Goal: Task Accomplishment & Management: Use online tool/utility

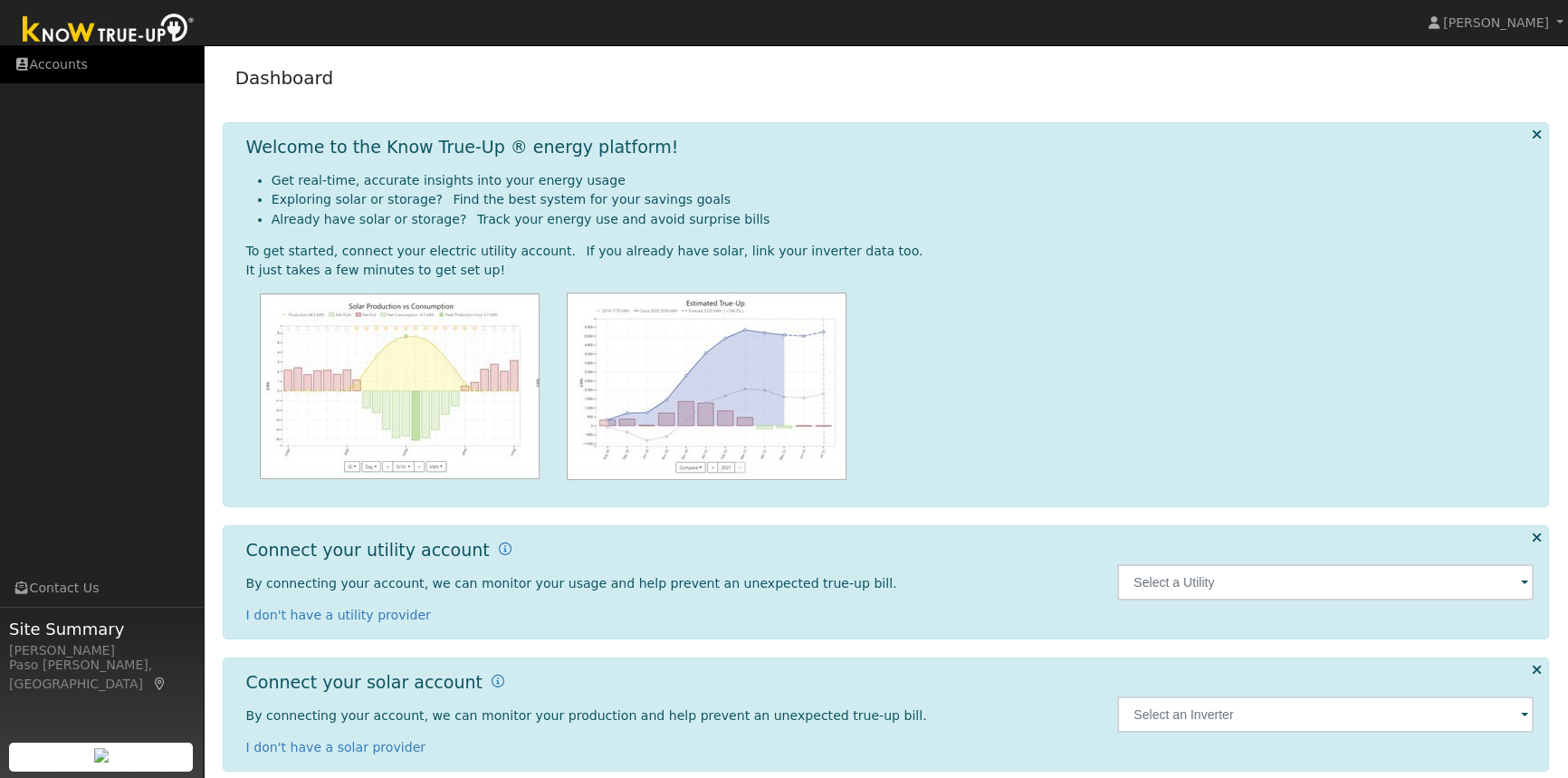
click at [61, 68] on link "Accounts" at bounding box center [101, 65] width 204 height 37
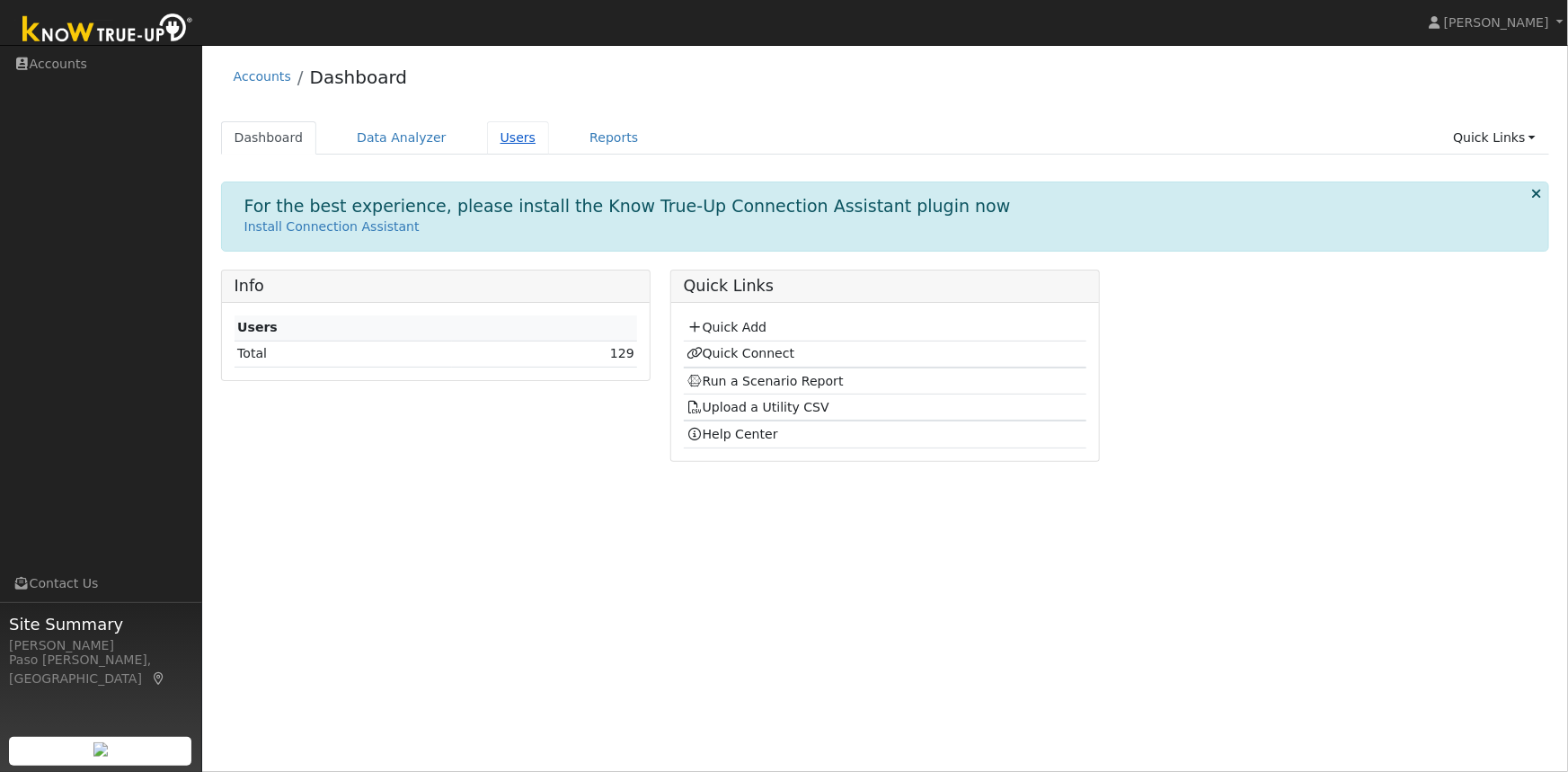
click at [496, 134] on link "Users" at bounding box center [518, 138] width 63 height 33
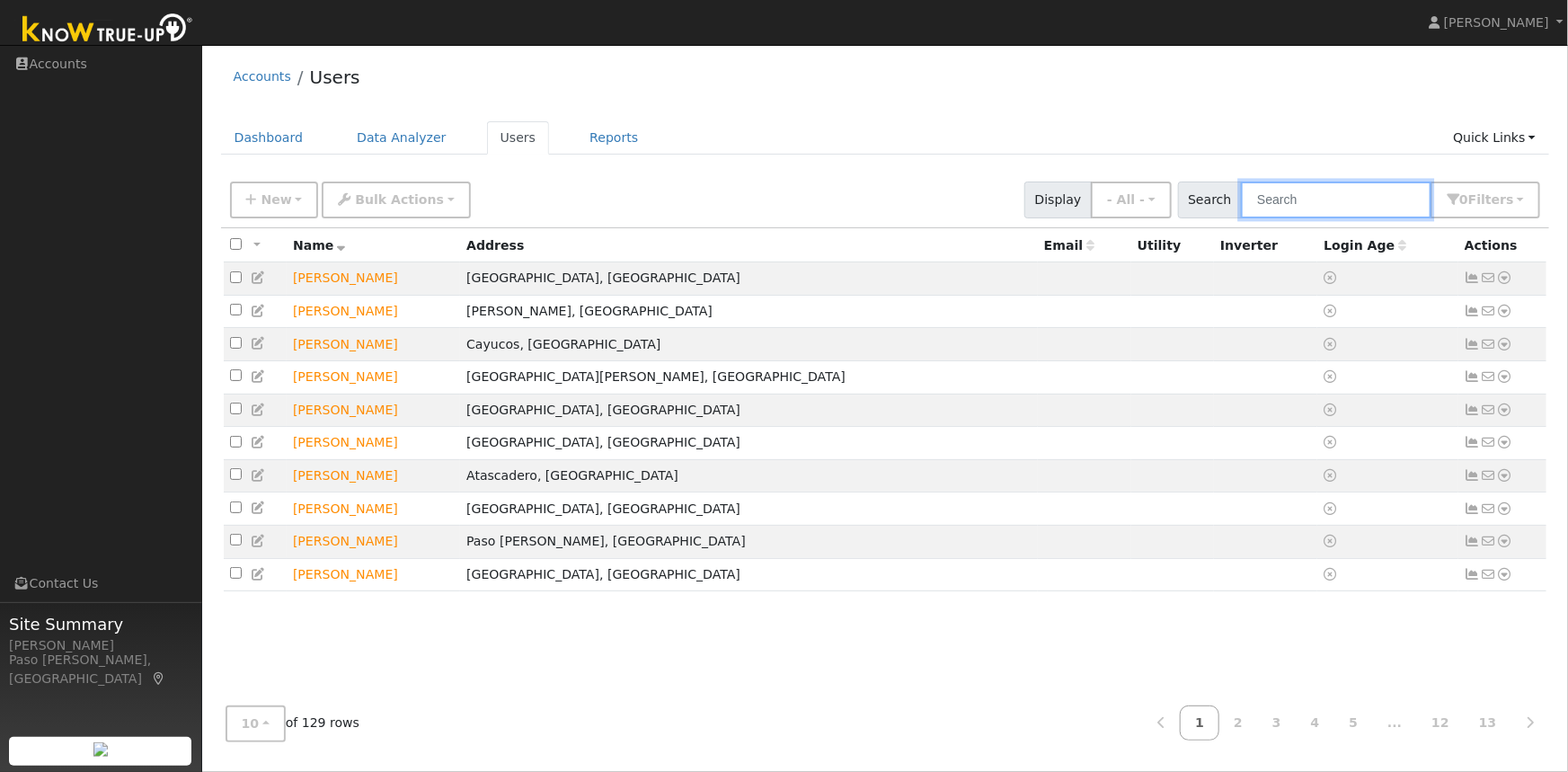
click at [1280, 200] on input "text" at bounding box center [1336, 200] width 190 height 37
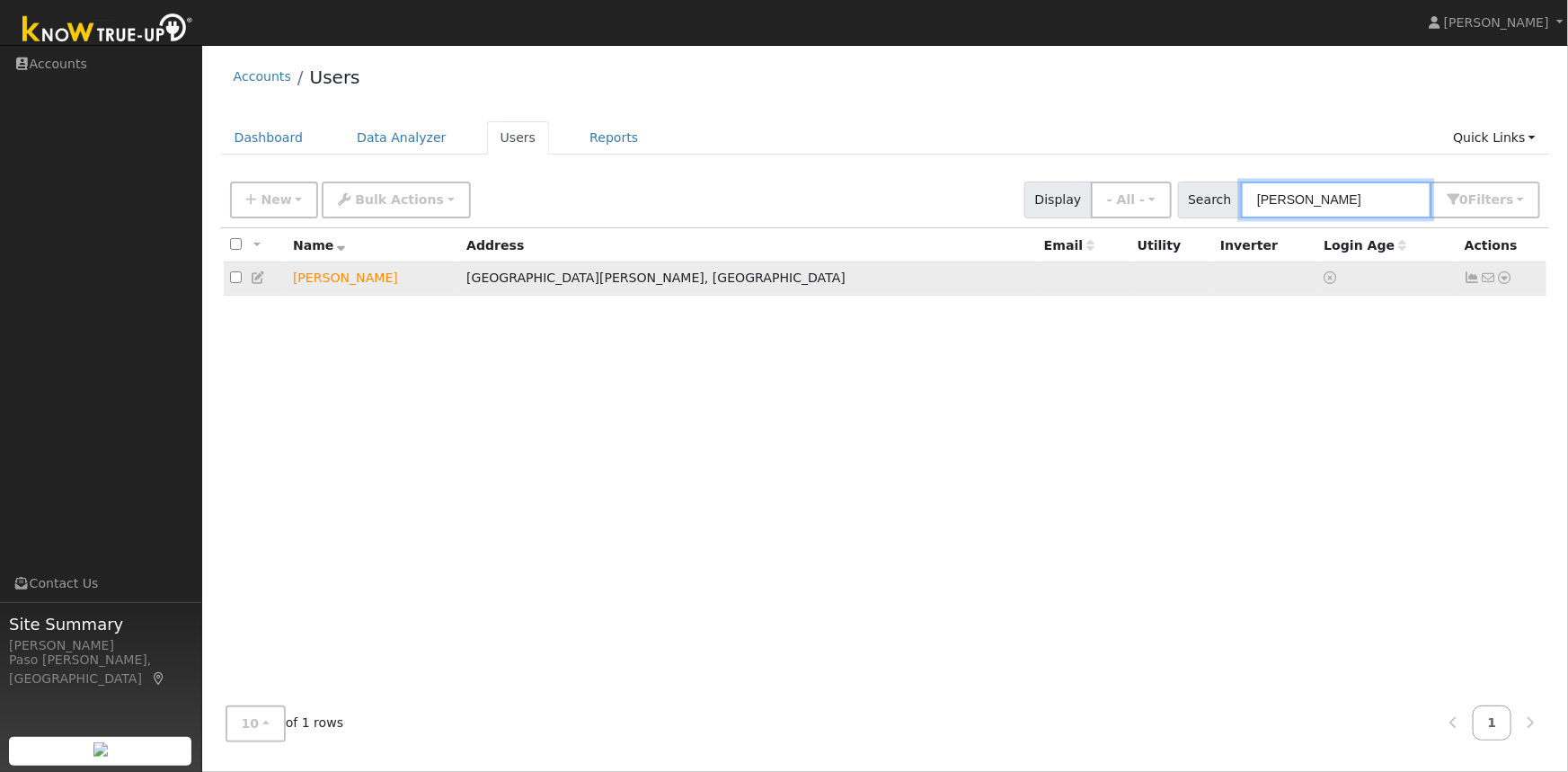
type input "banis"
click at [1508, 279] on icon at bounding box center [1505, 277] width 16 height 13
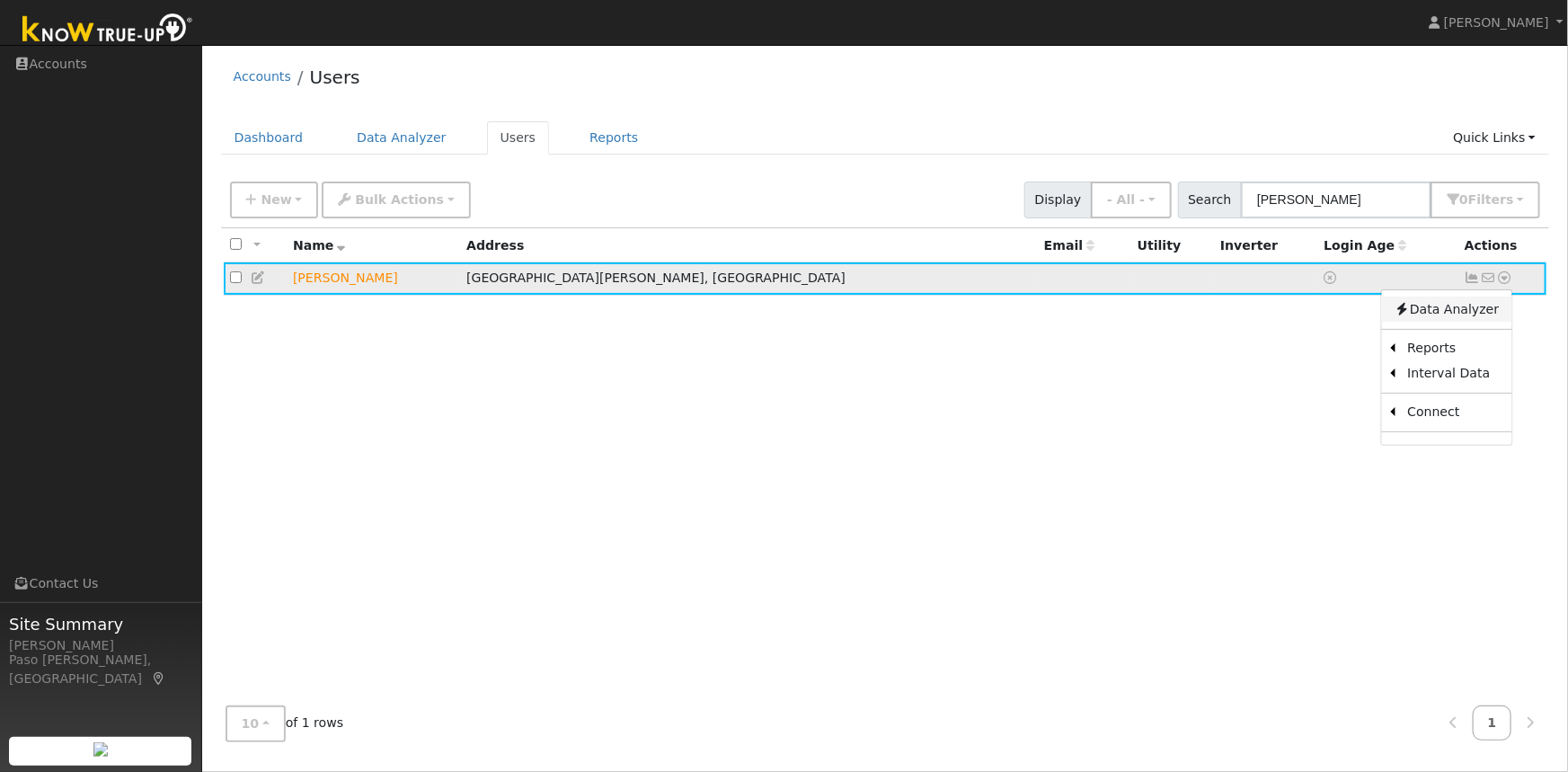
click at [1429, 318] on link "Data Analyzer" at bounding box center [1446, 309] width 130 height 25
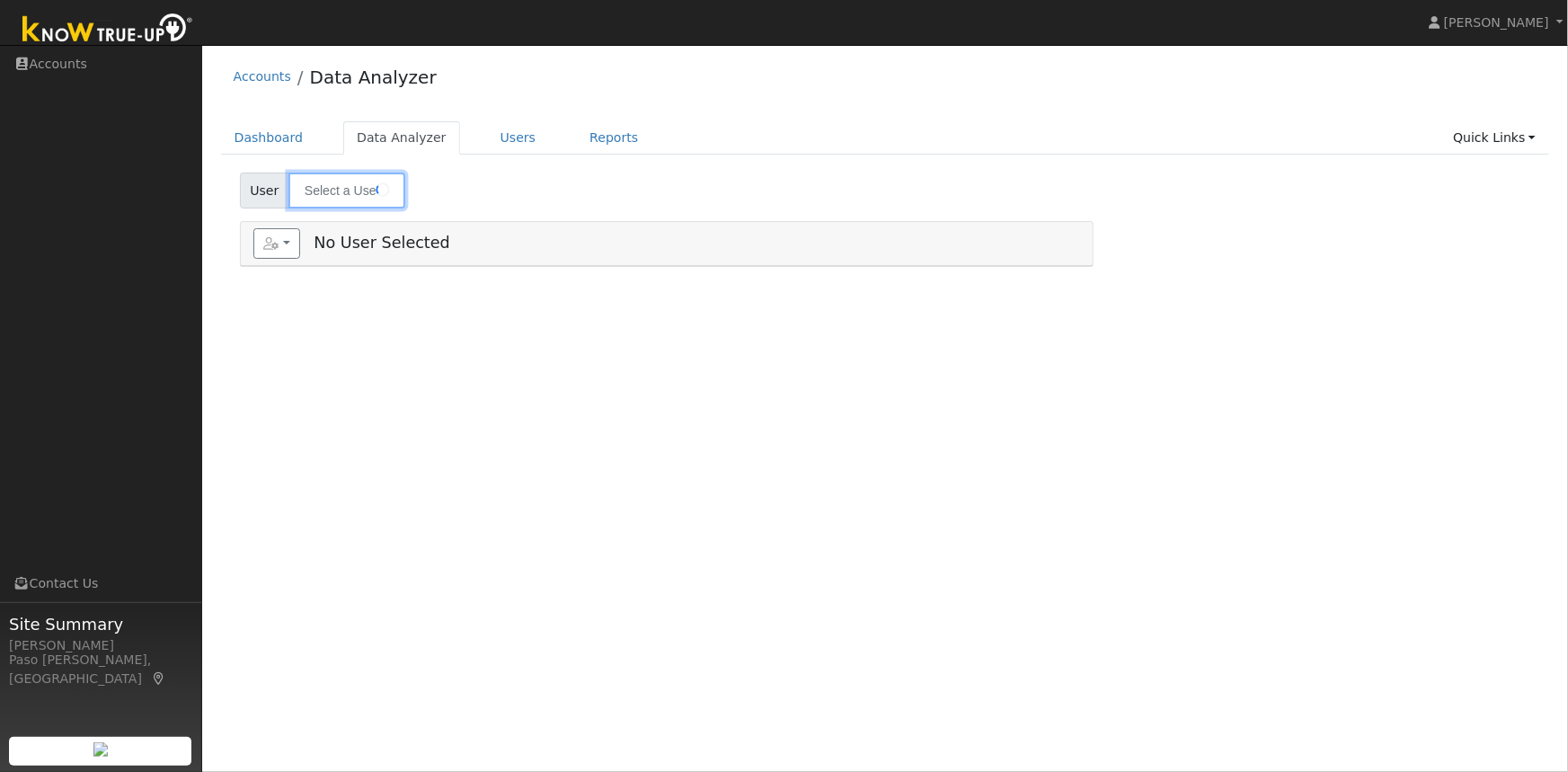
type input "[PERSON_NAME]"
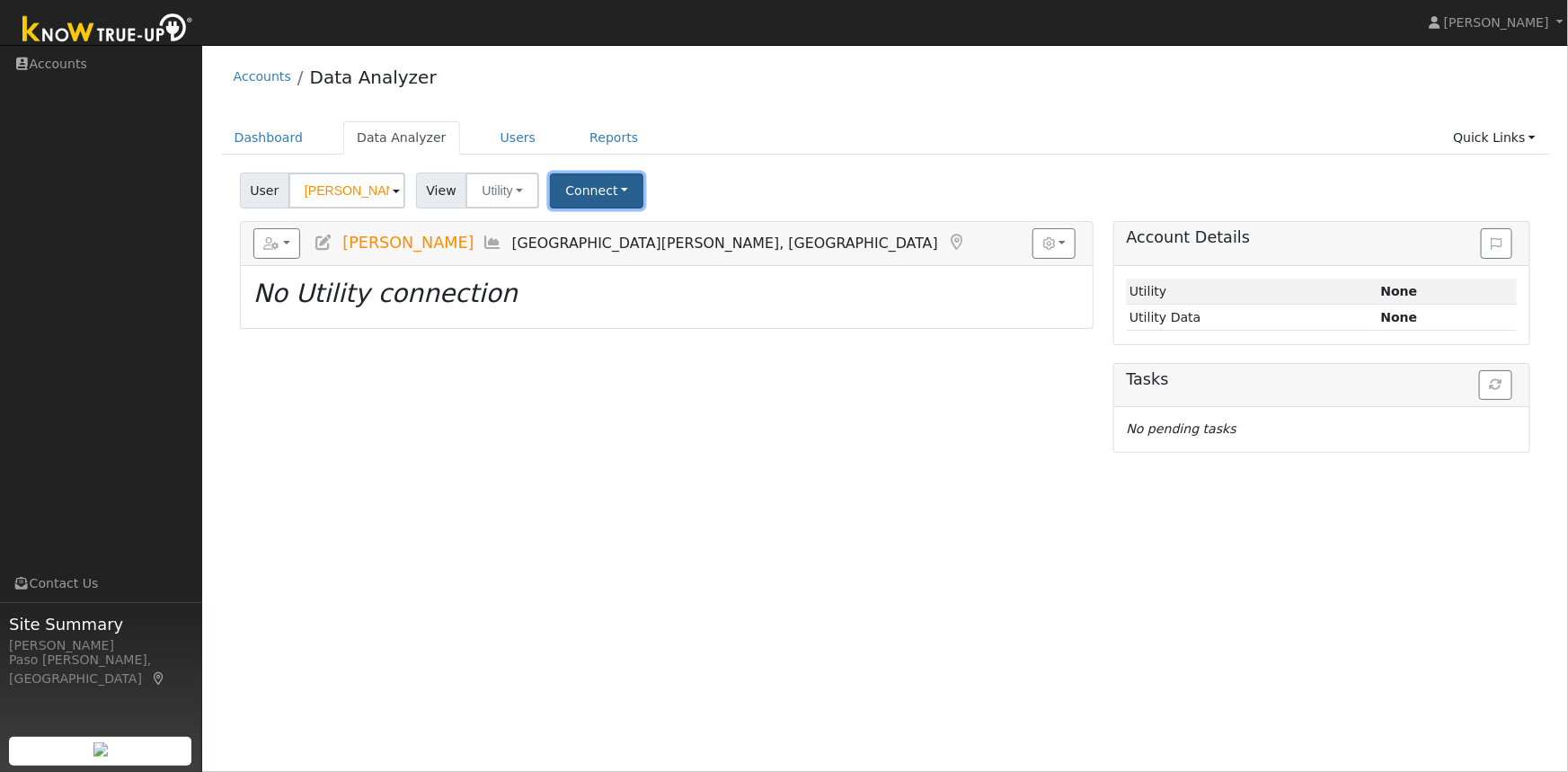
click at [602, 188] on button "Connect" at bounding box center [597, 190] width 93 height 35
click at [595, 271] on link "Quick Connect" at bounding box center [622, 268] width 140 height 25
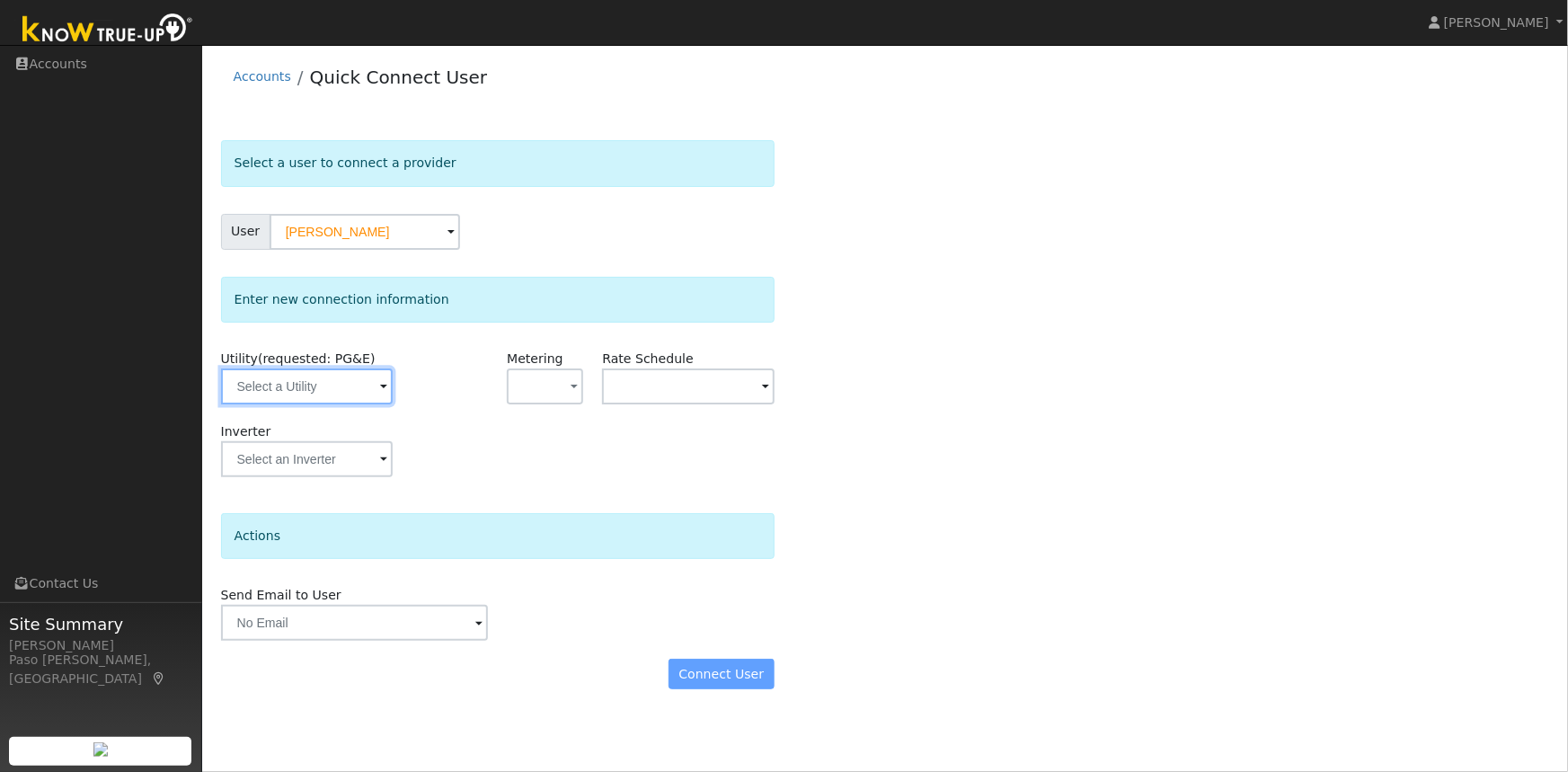
click at [334, 389] on input "text" at bounding box center [306, 386] width 171 height 36
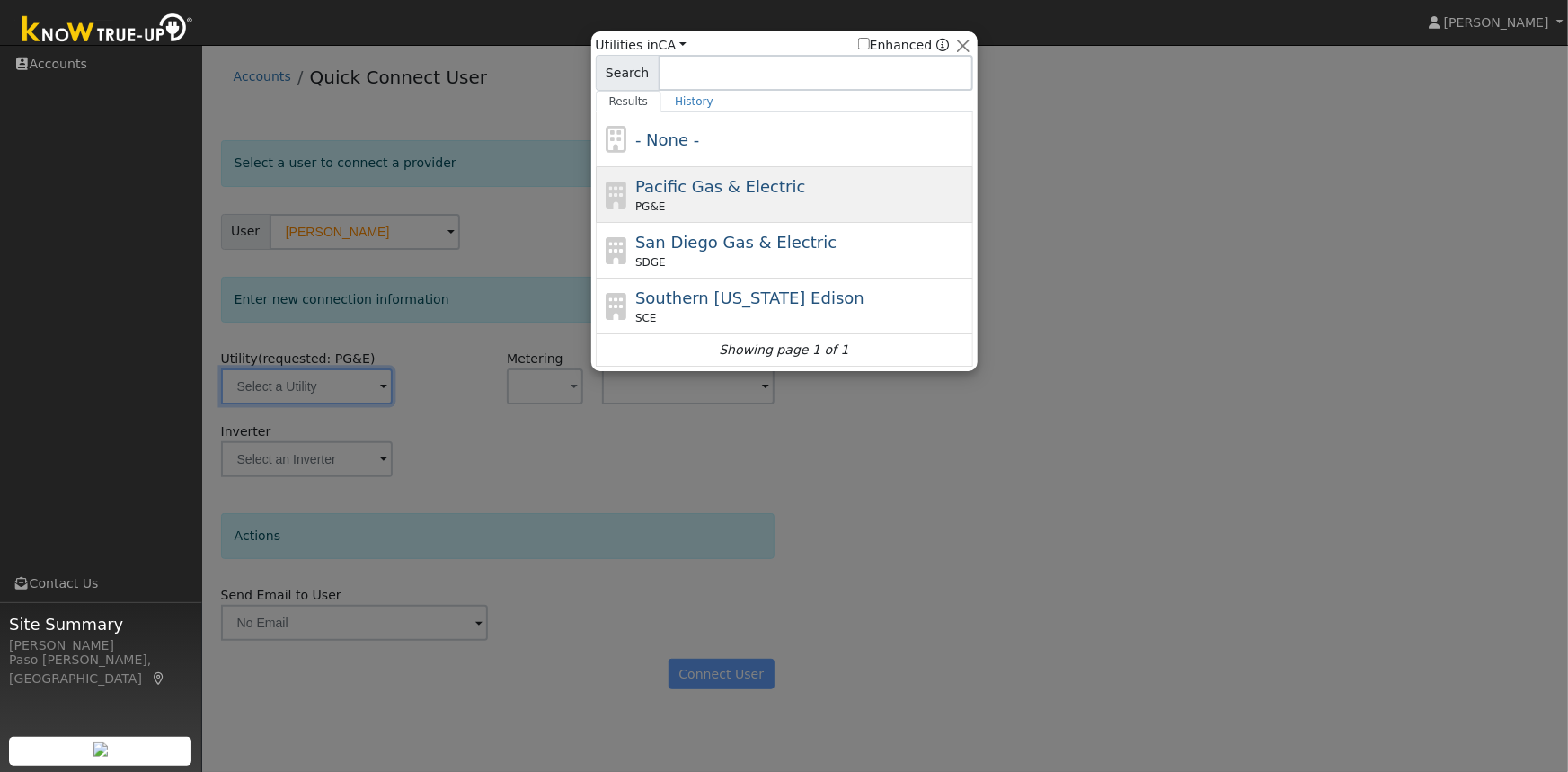
click at [738, 197] on div "Pacific Gas & Electric PG&E" at bounding box center [802, 194] width 333 height 40
type input "PG&E"
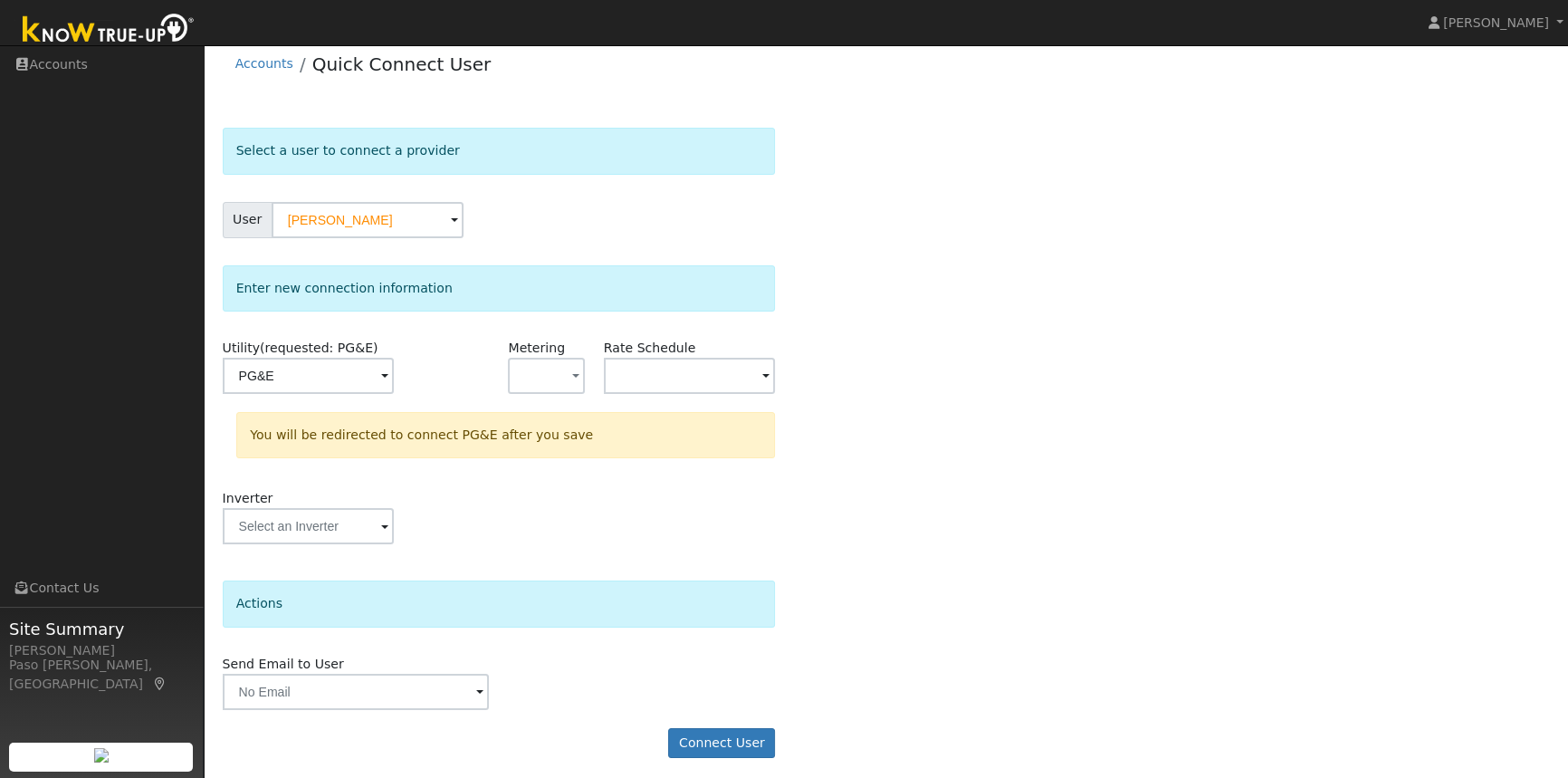
scroll to position [20, 0]
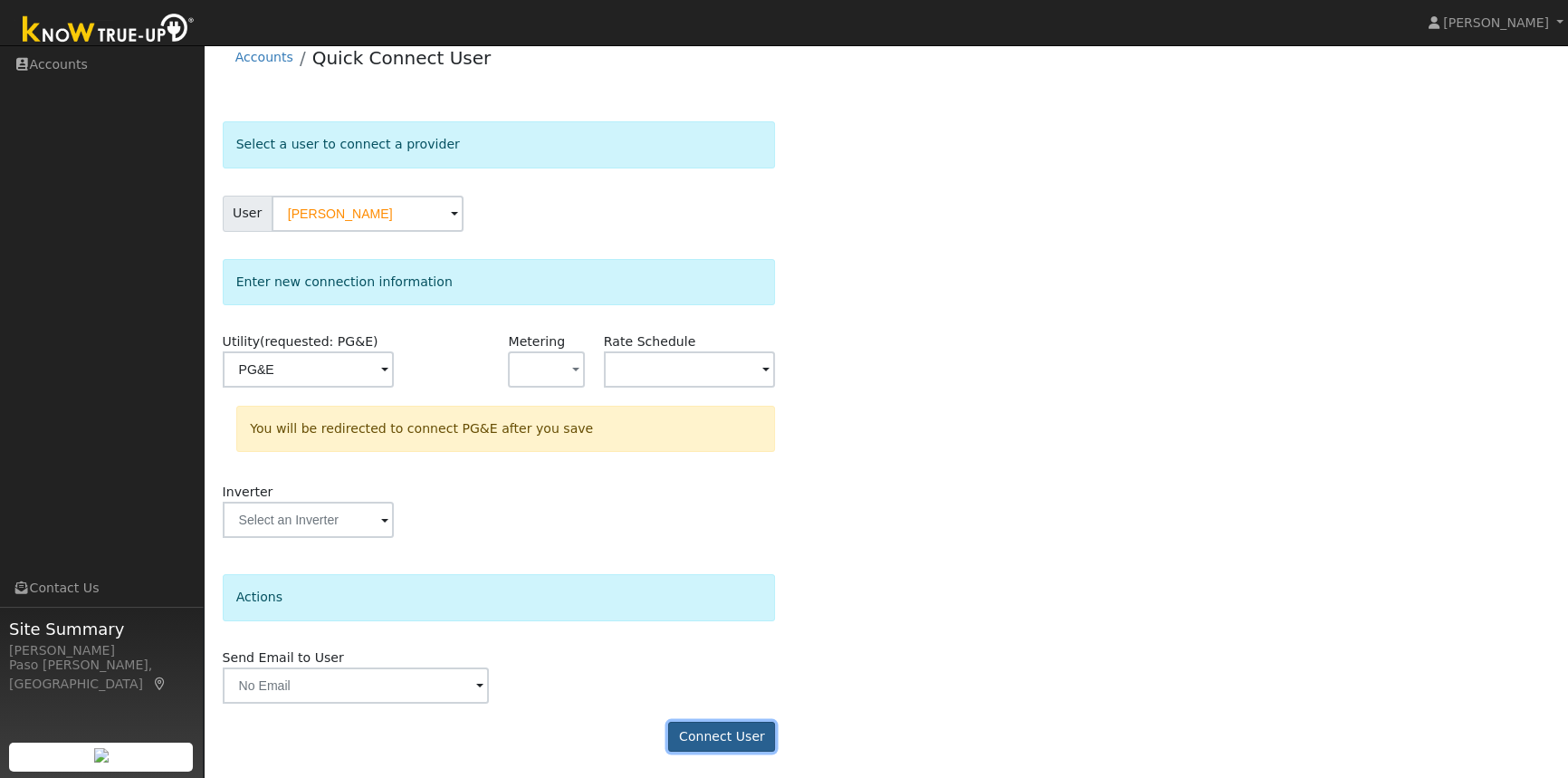
click at [731, 731] on button "Connect User" at bounding box center [721, 736] width 107 height 30
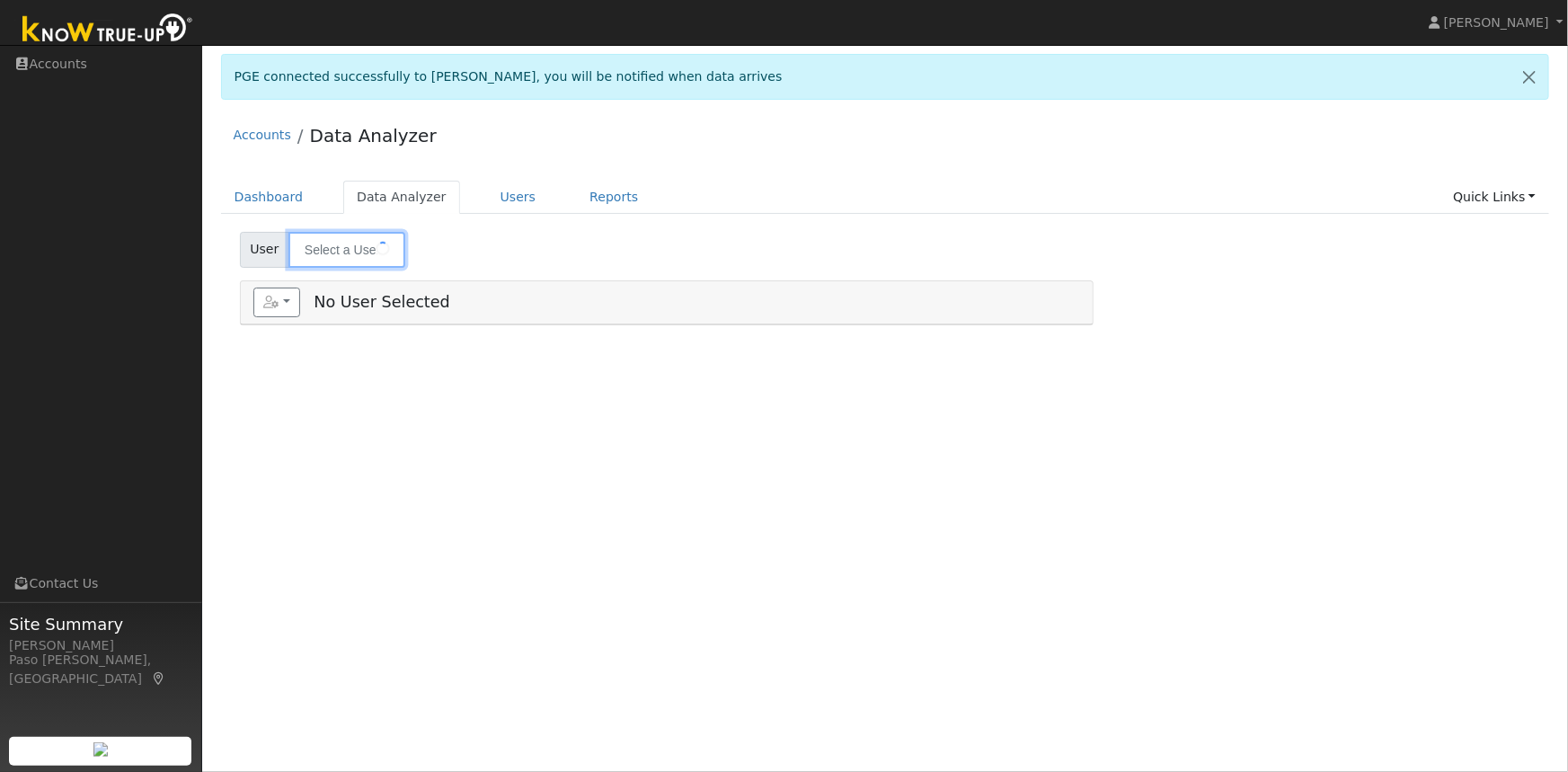
type input "[PERSON_NAME]"
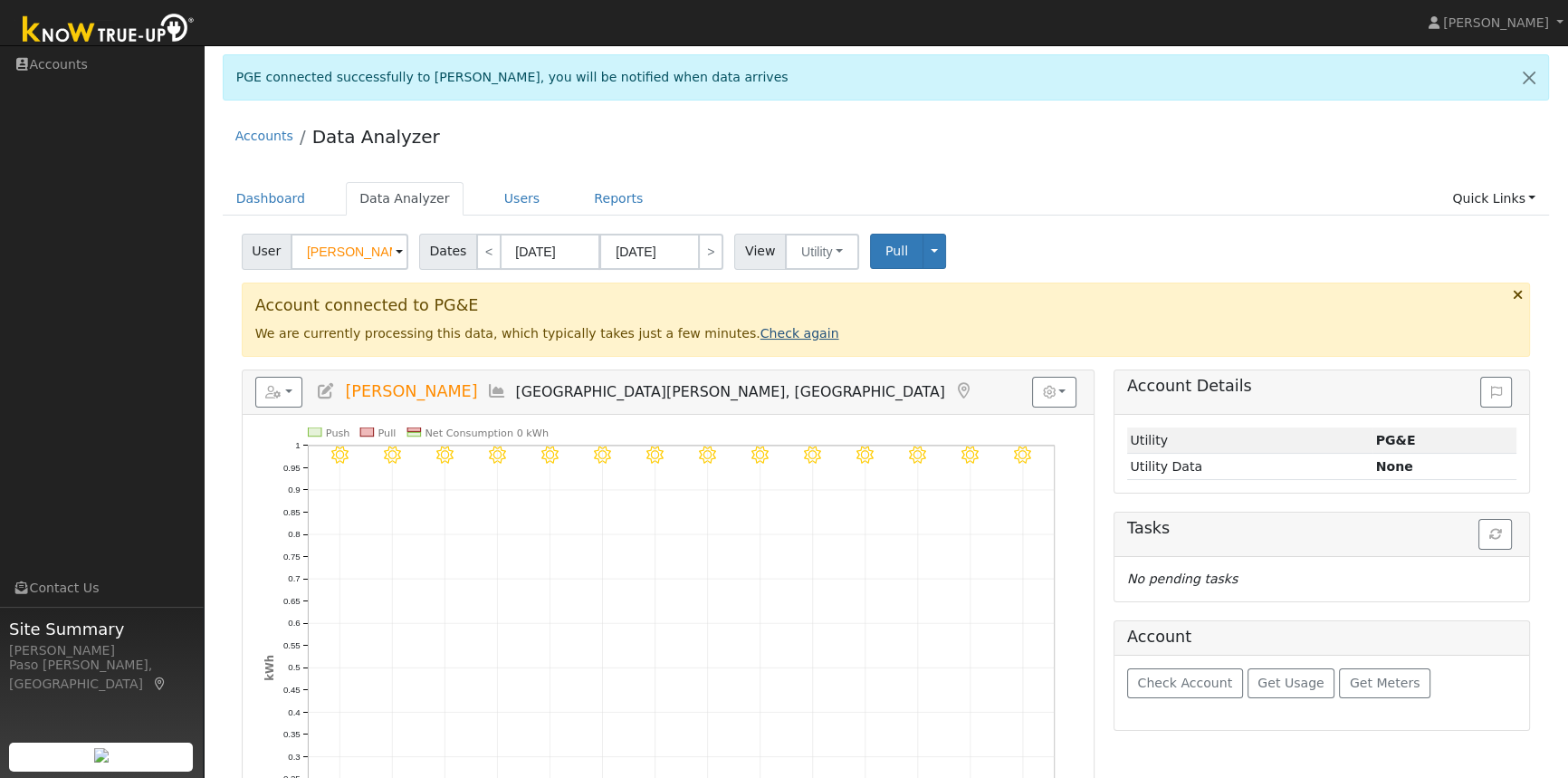
click at [761, 334] on link "Check again" at bounding box center [800, 333] width 78 height 15
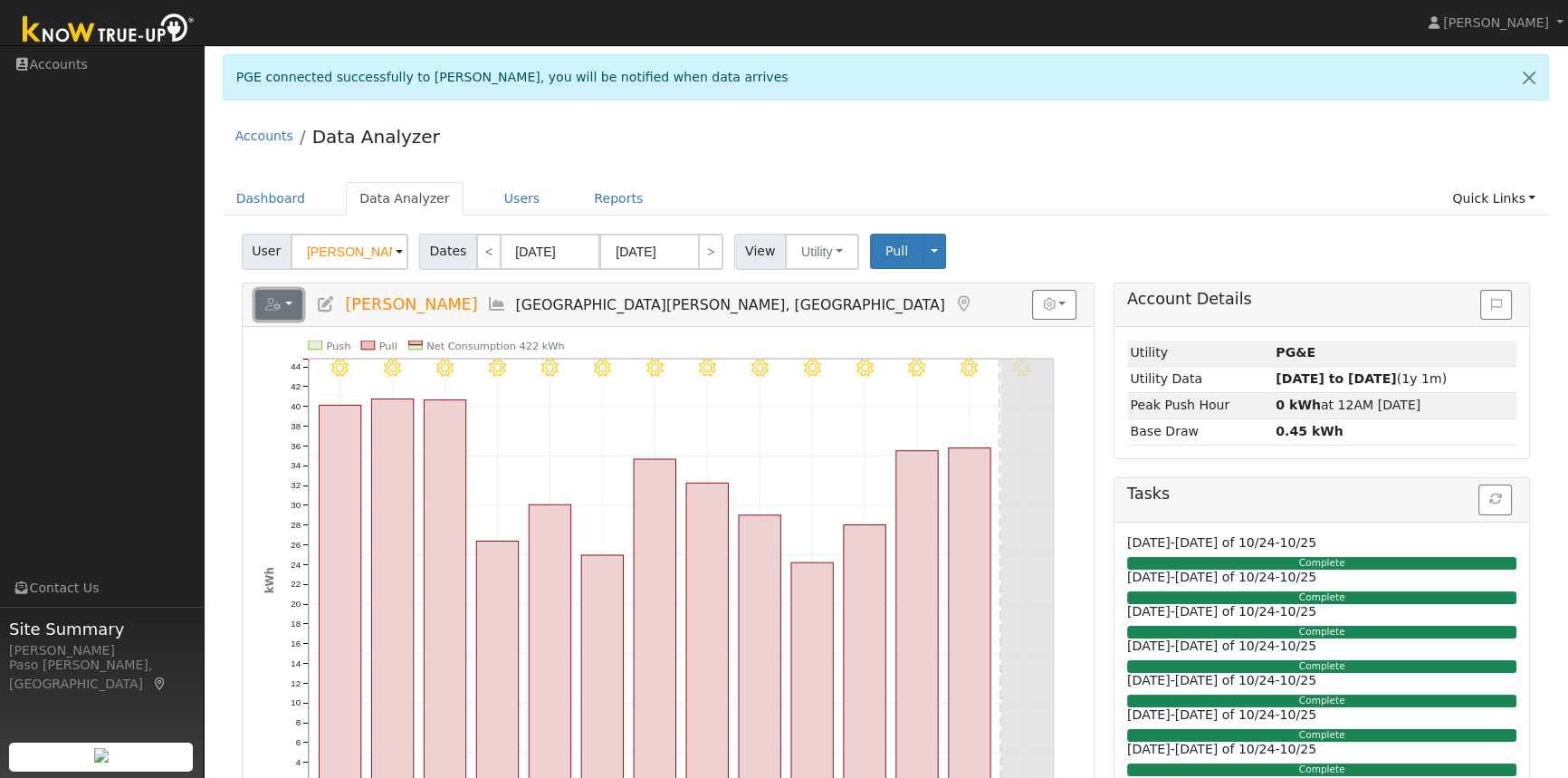
click at [285, 308] on button "button" at bounding box center [279, 305] width 48 height 30
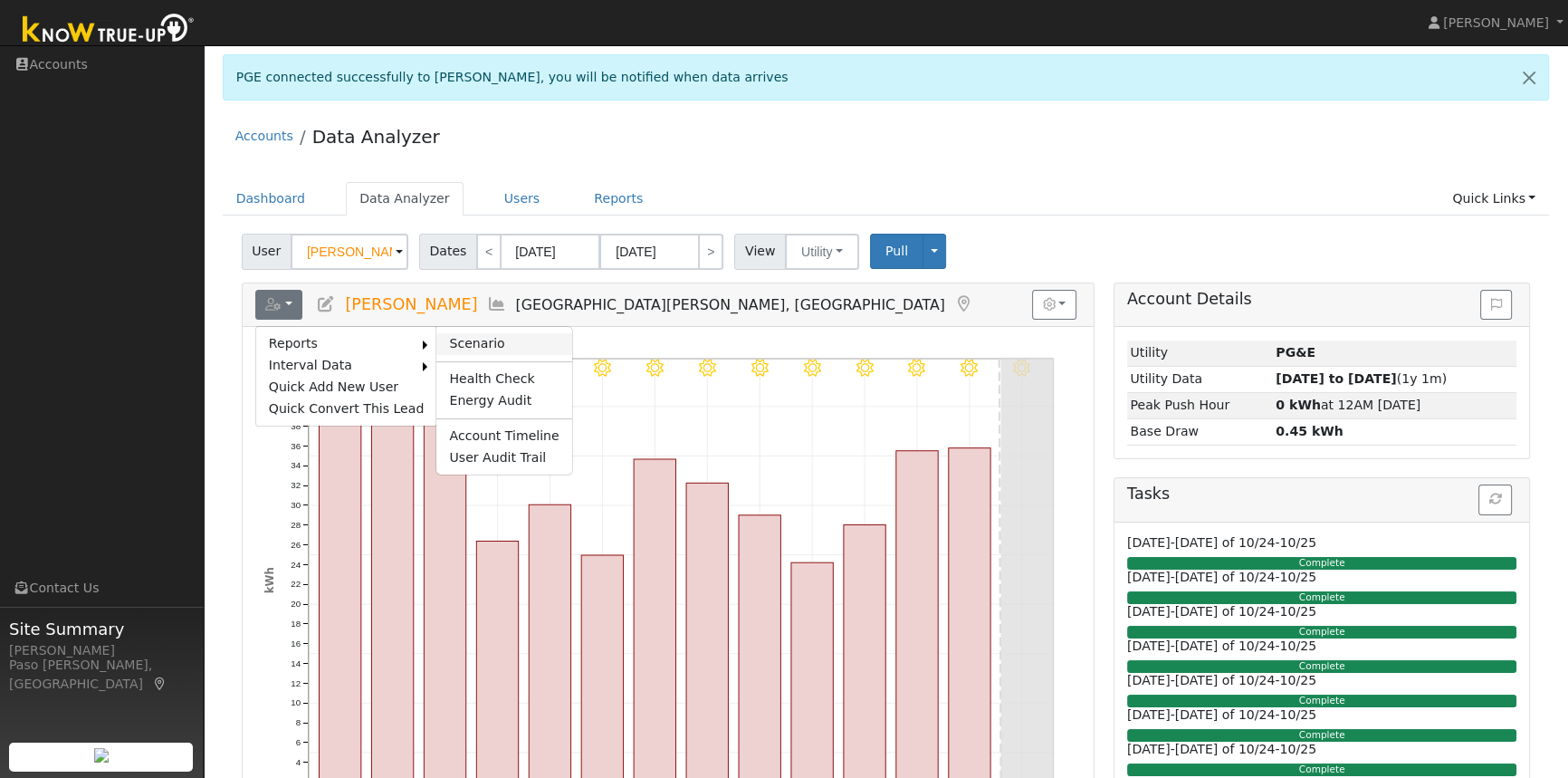
click at [441, 340] on link "Scenario" at bounding box center [504, 344] width 135 height 22
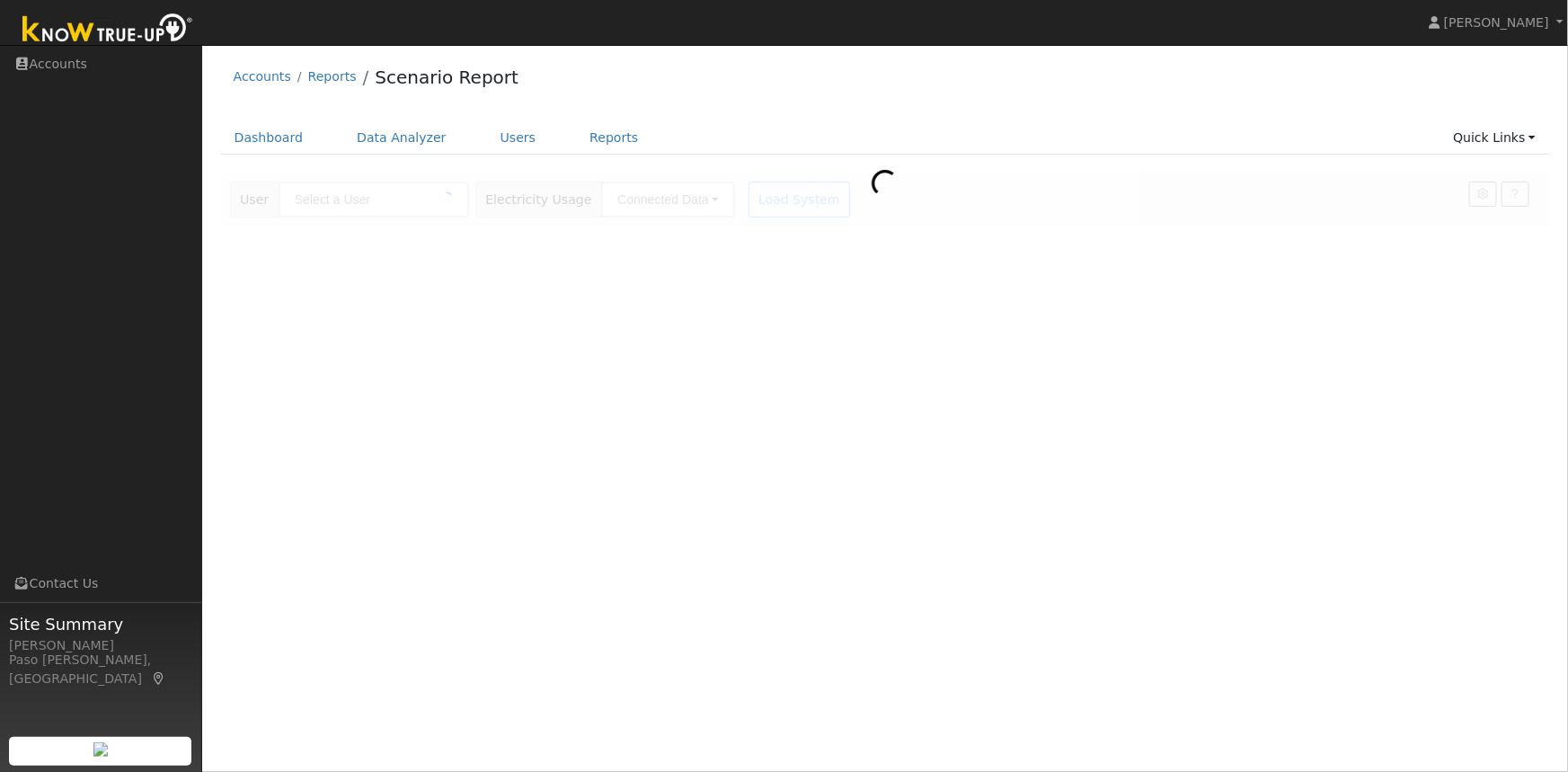
type input "[PERSON_NAME]"
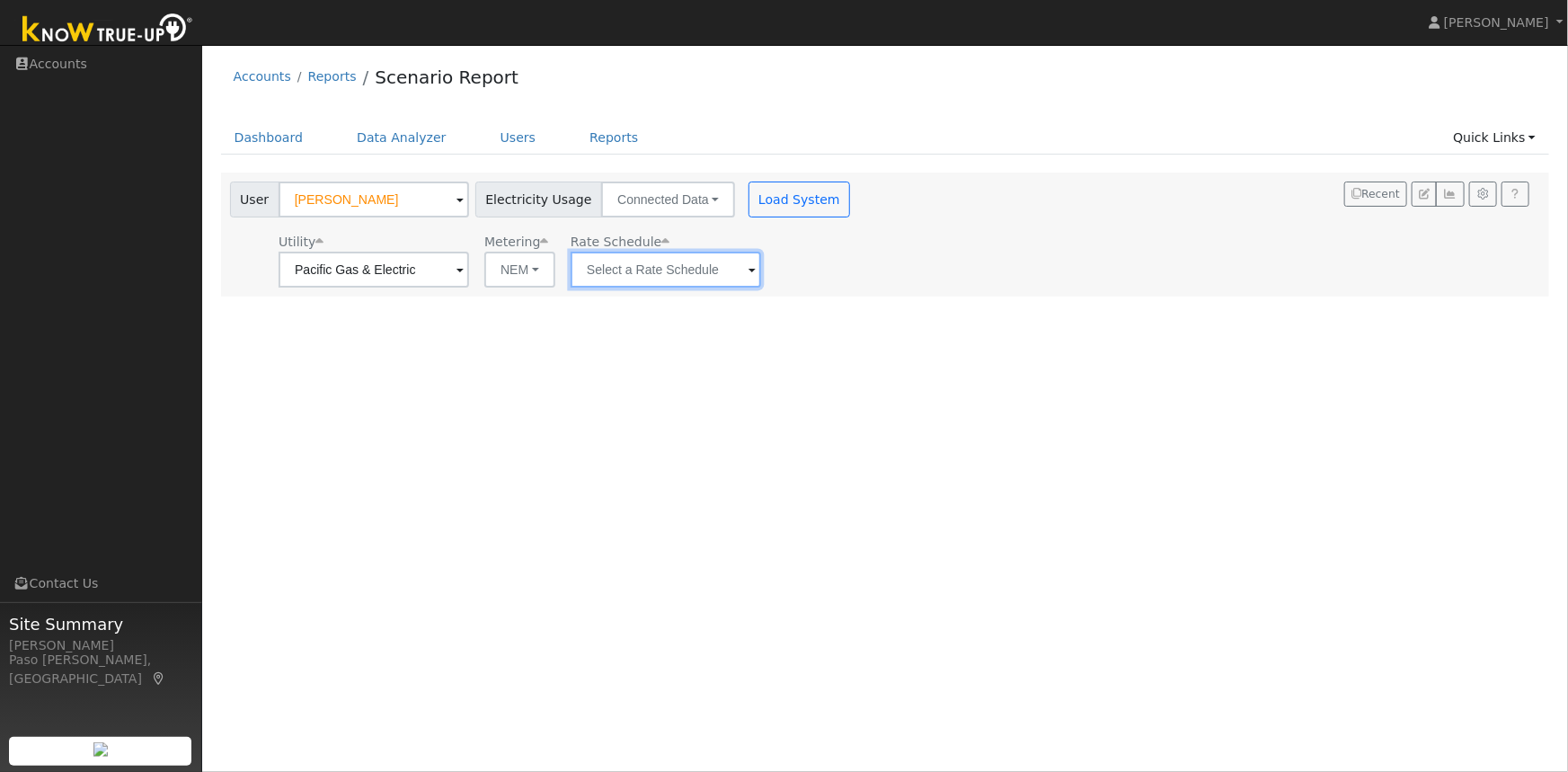
click at [694, 276] on input "text" at bounding box center [665, 269] width 190 height 36
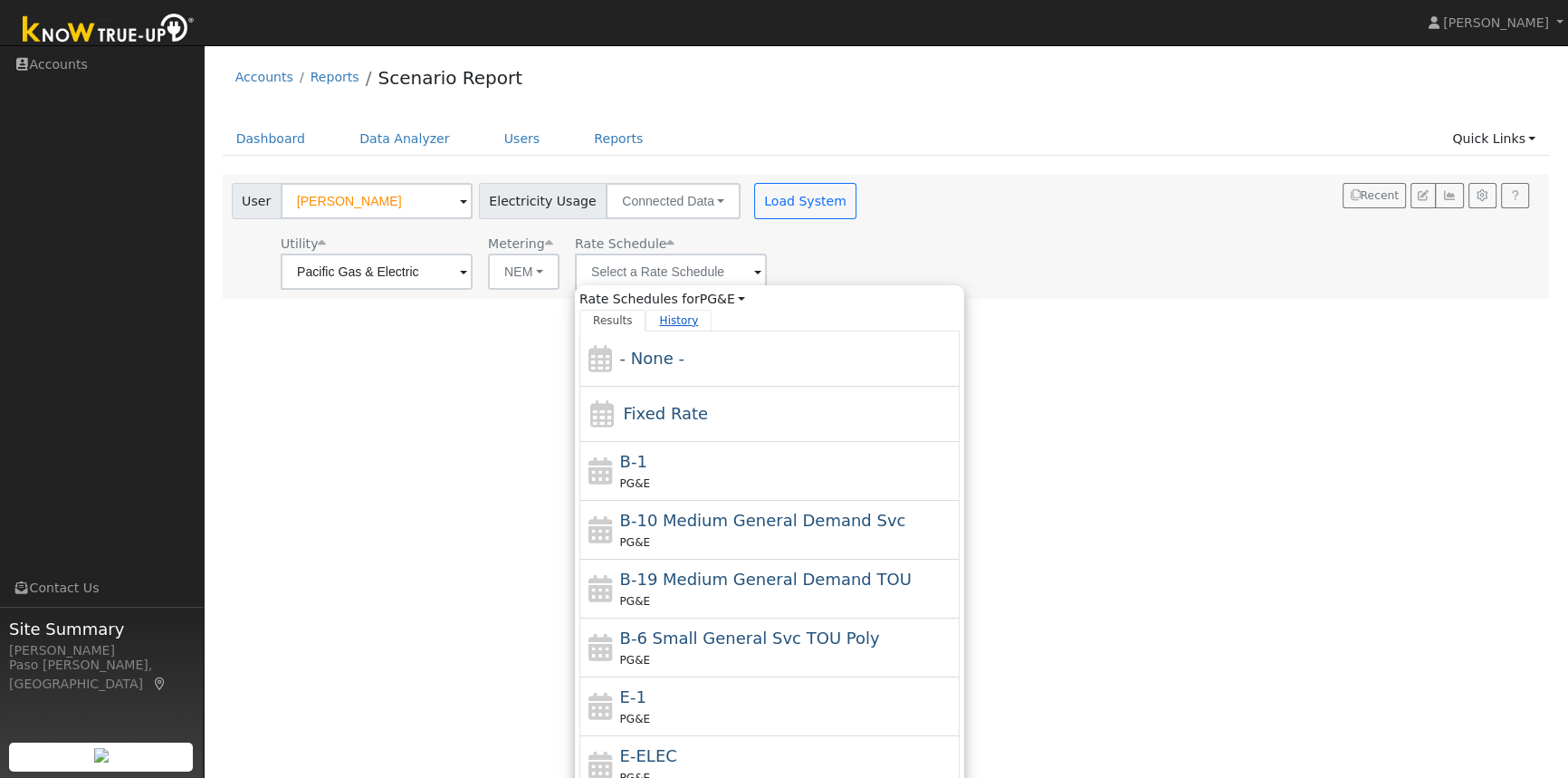
click at [677, 320] on link "History" at bounding box center [679, 321] width 66 height 22
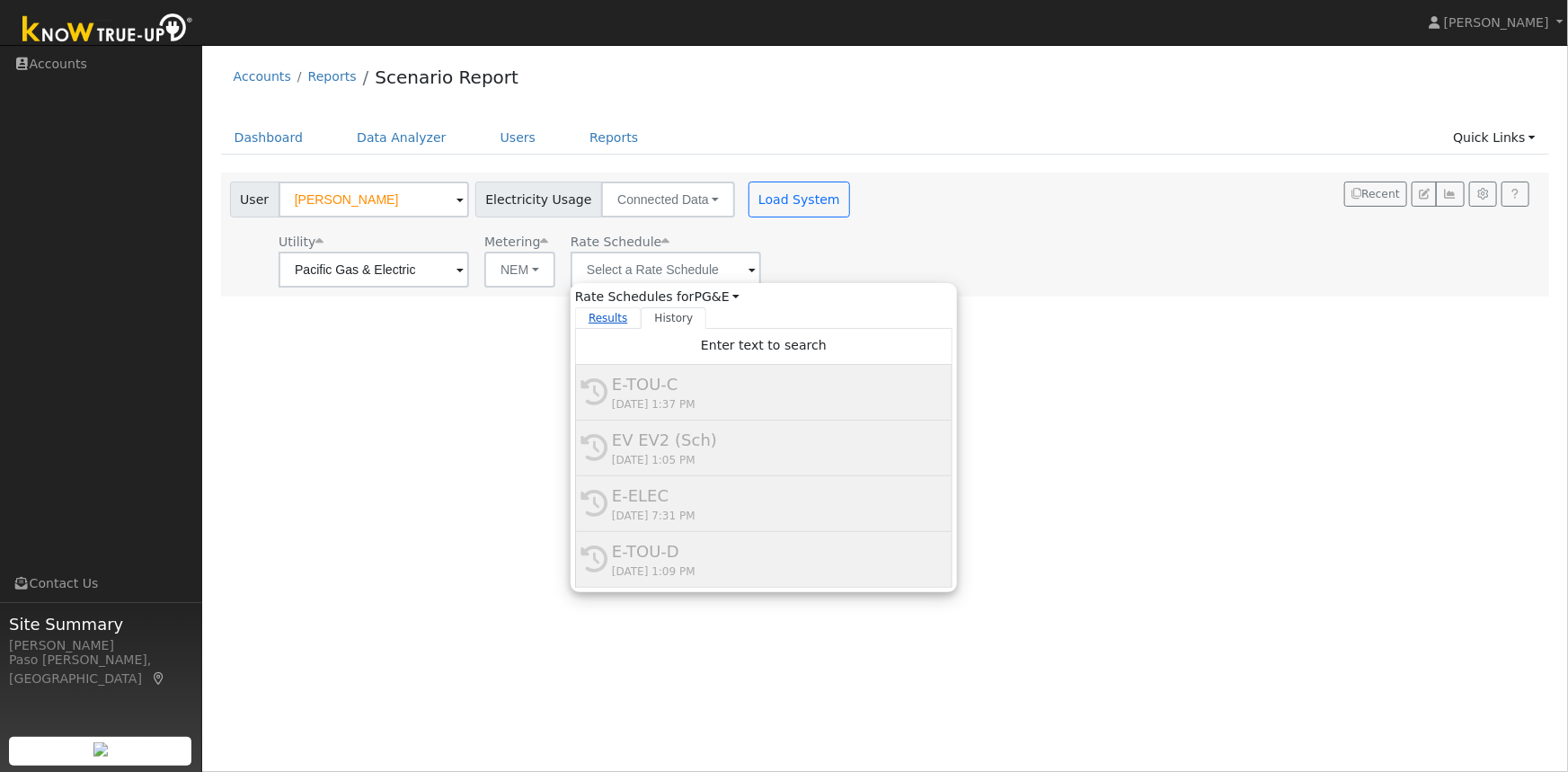
click at [611, 317] on link "Results" at bounding box center [608, 319] width 67 height 22
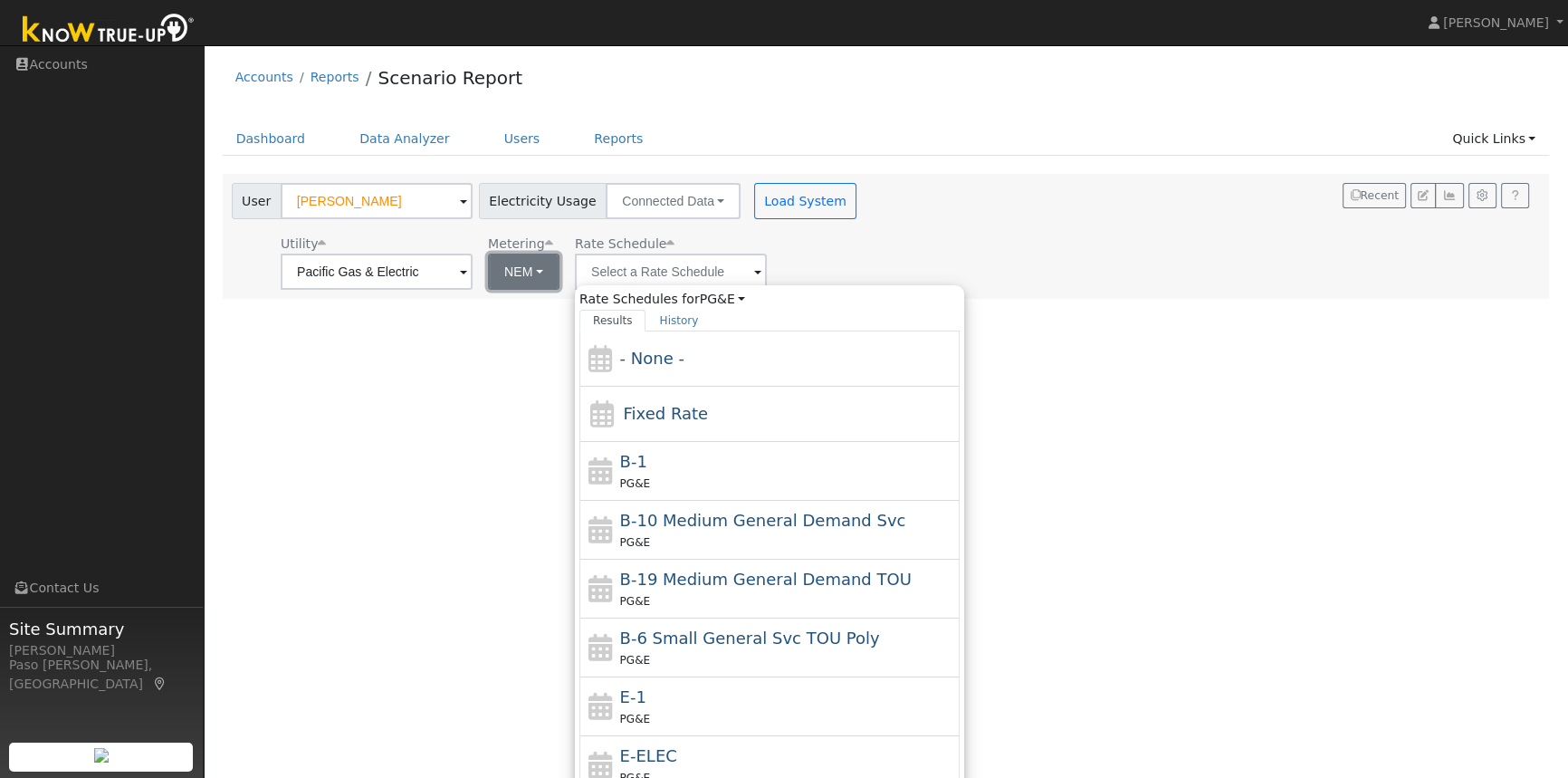
click at [530, 275] on button "NEM" at bounding box center [524, 271] width 72 height 36
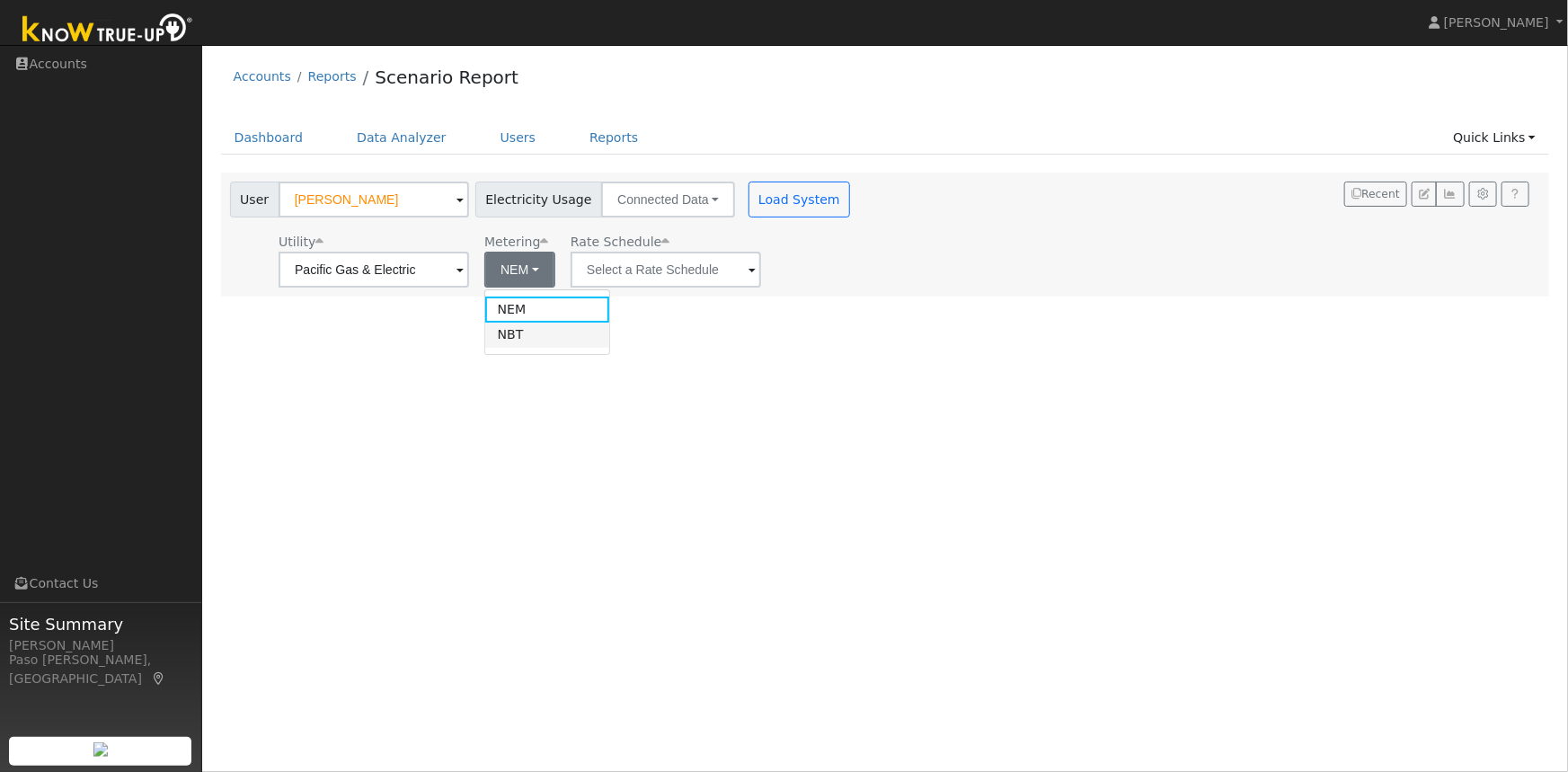
click at [527, 333] on link "NBT" at bounding box center [547, 334] width 124 height 25
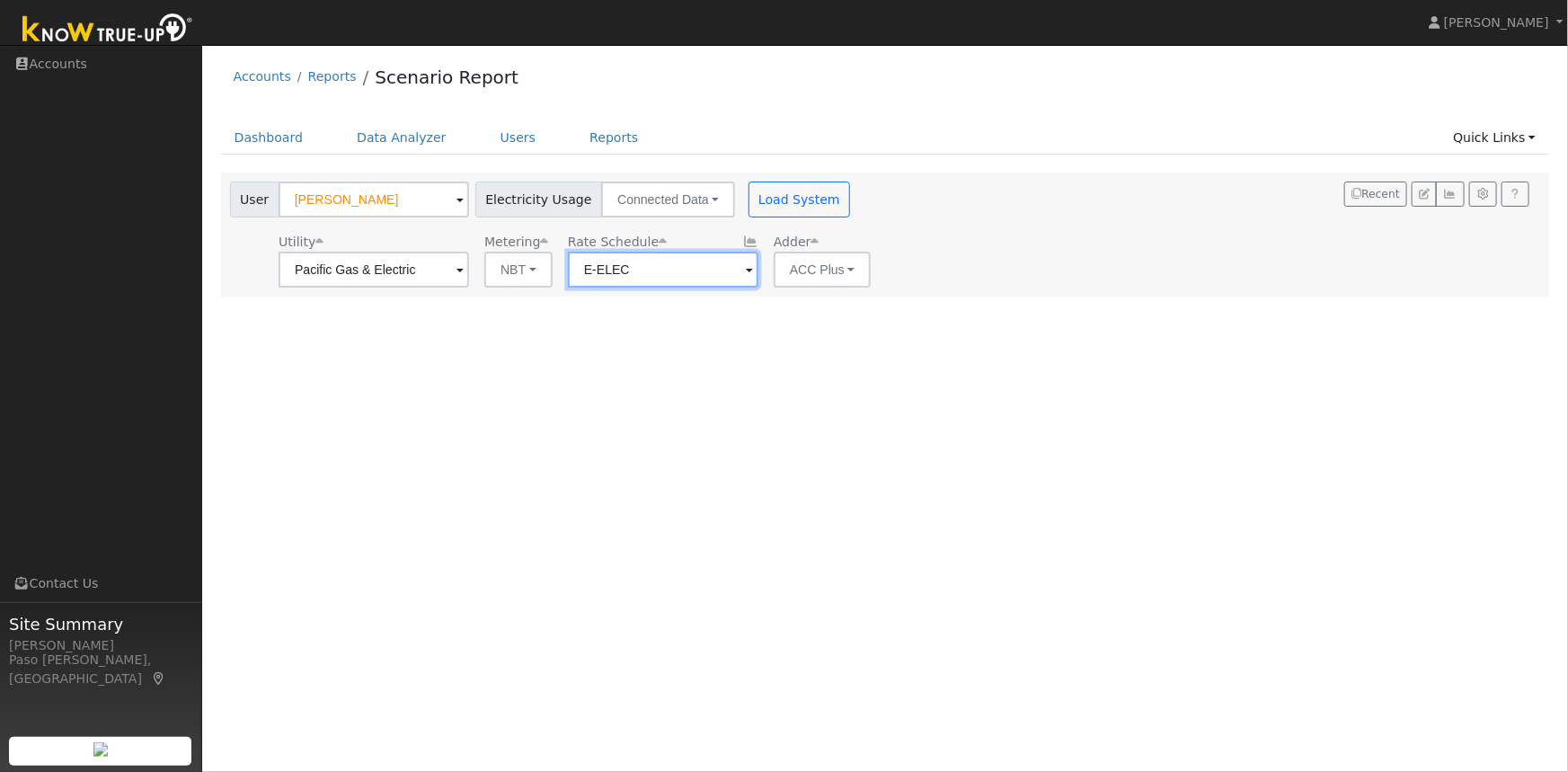
click at [690, 269] on input "E-ELEC" at bounding box center [663, 269] width 190 height 36
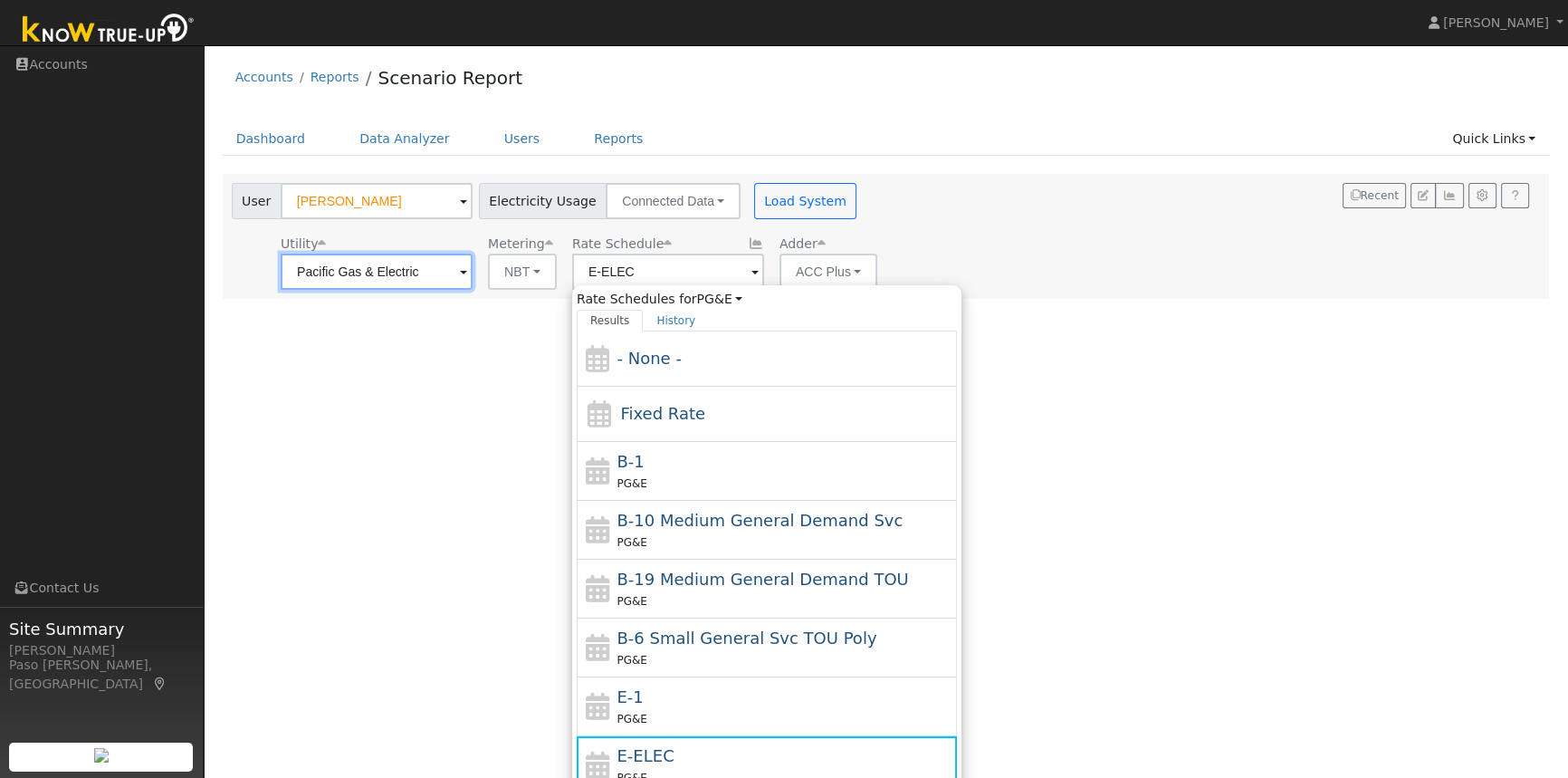
click at [447, 281] on input "Pacific Gas & Electric" at bounding box center [376, 271] width 192 height 36
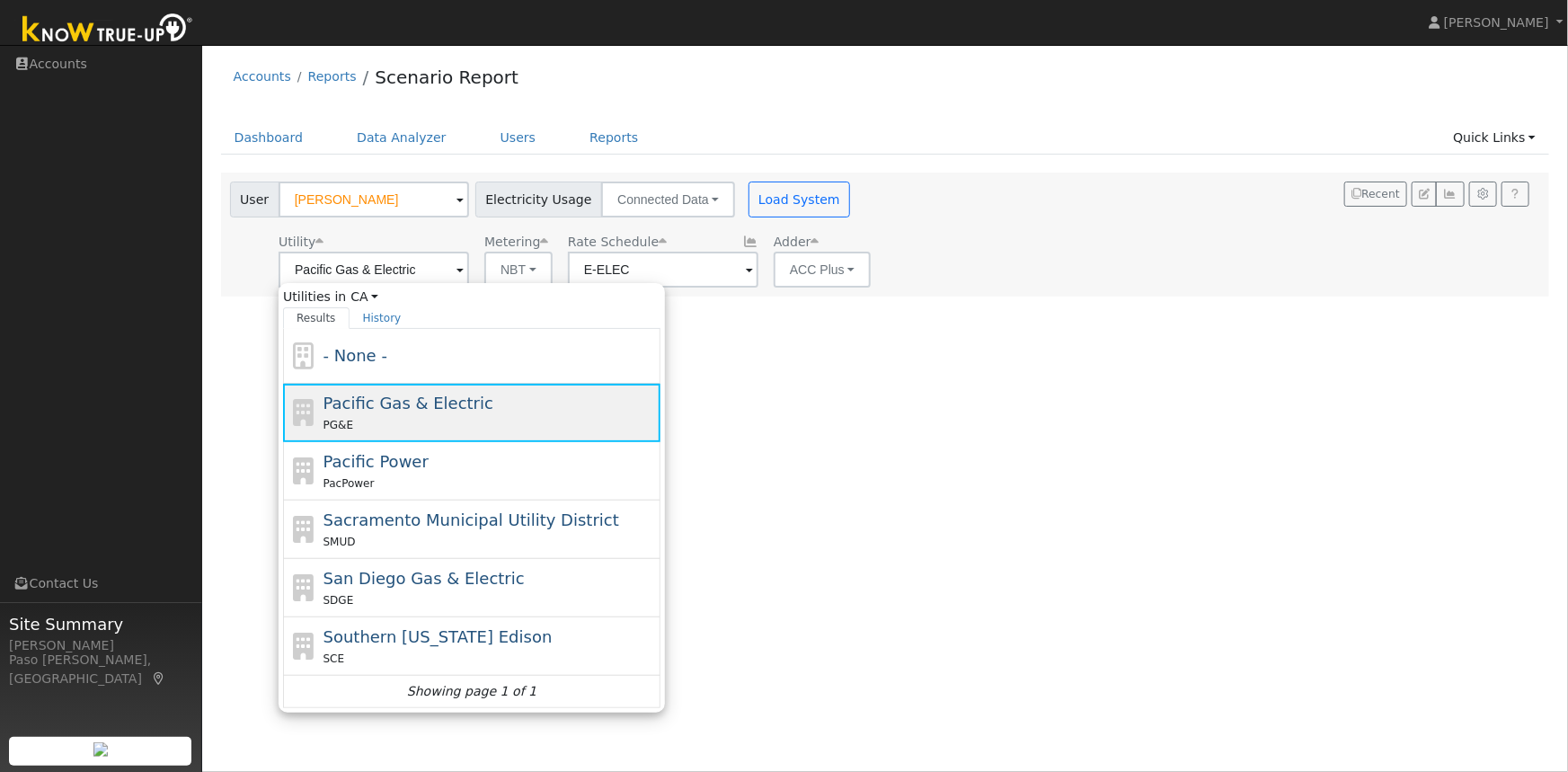
click at [448, 409] on span "Pacific Gas & Electric" at bounding box center [408, 403] width 170 height 19
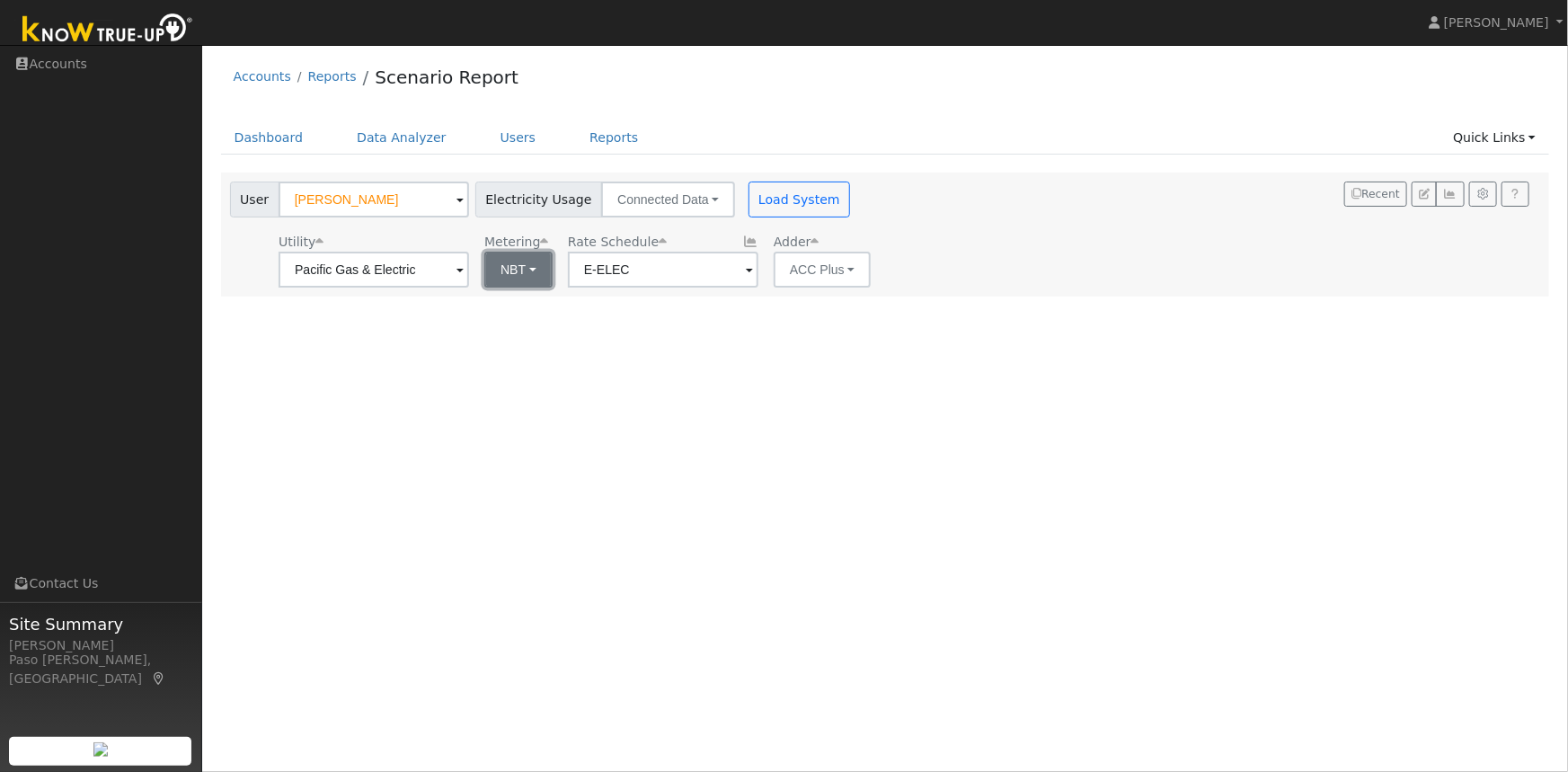
click at [524, 258] on button "NBT" at bounding box center [518, 269] width 69 height 36
click at [525, 299] on link "NEM" at bounding box center [547, 309] width 124 height 25
click at [656, 266] on input "E-ELEC" at bounding box center [665, 269] width 190 height 36
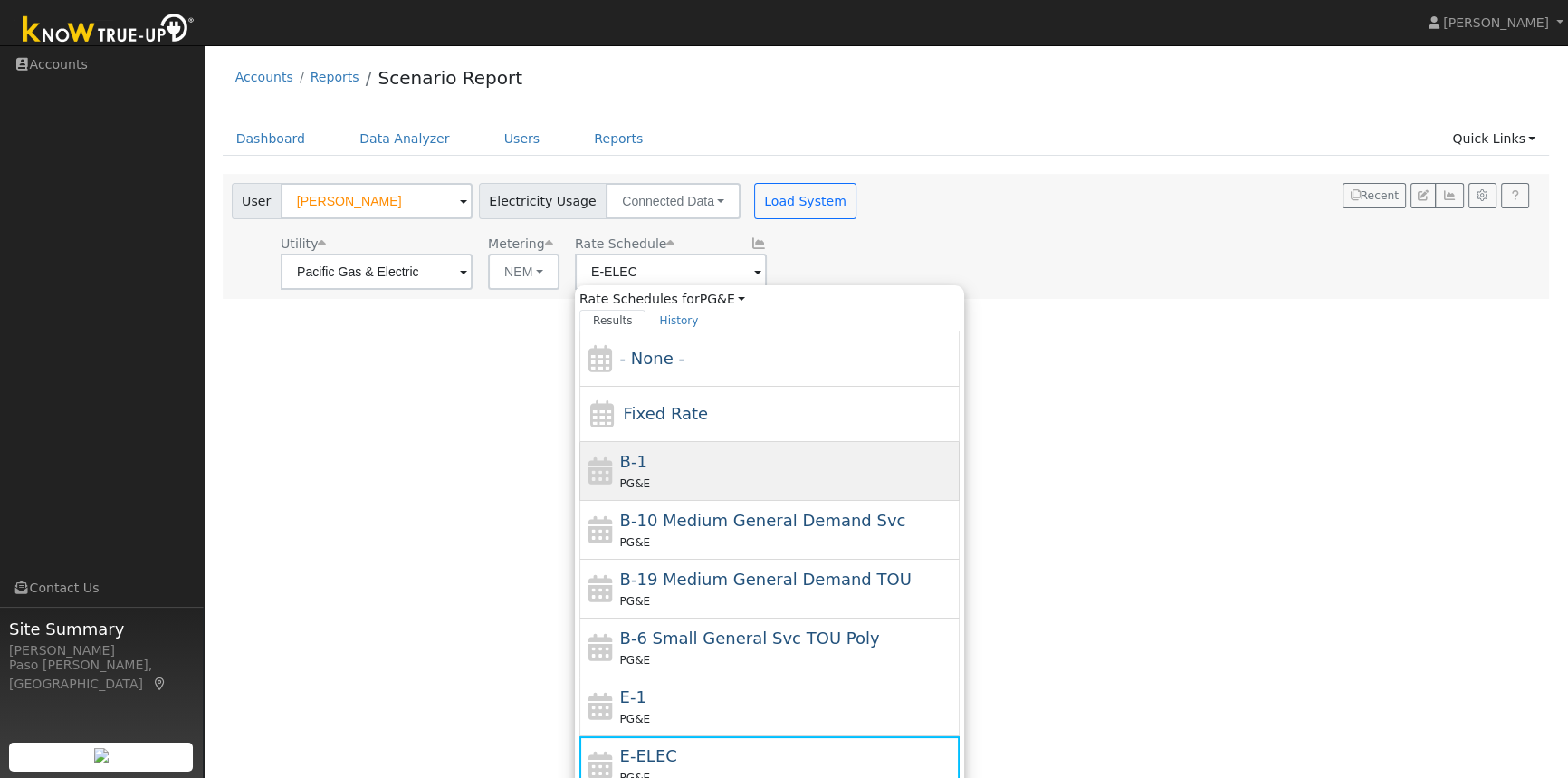
click at [704, 461] on div "B-1 PG&E" at bounding box center [788, 471] width 336 height 43
type input "B-1"
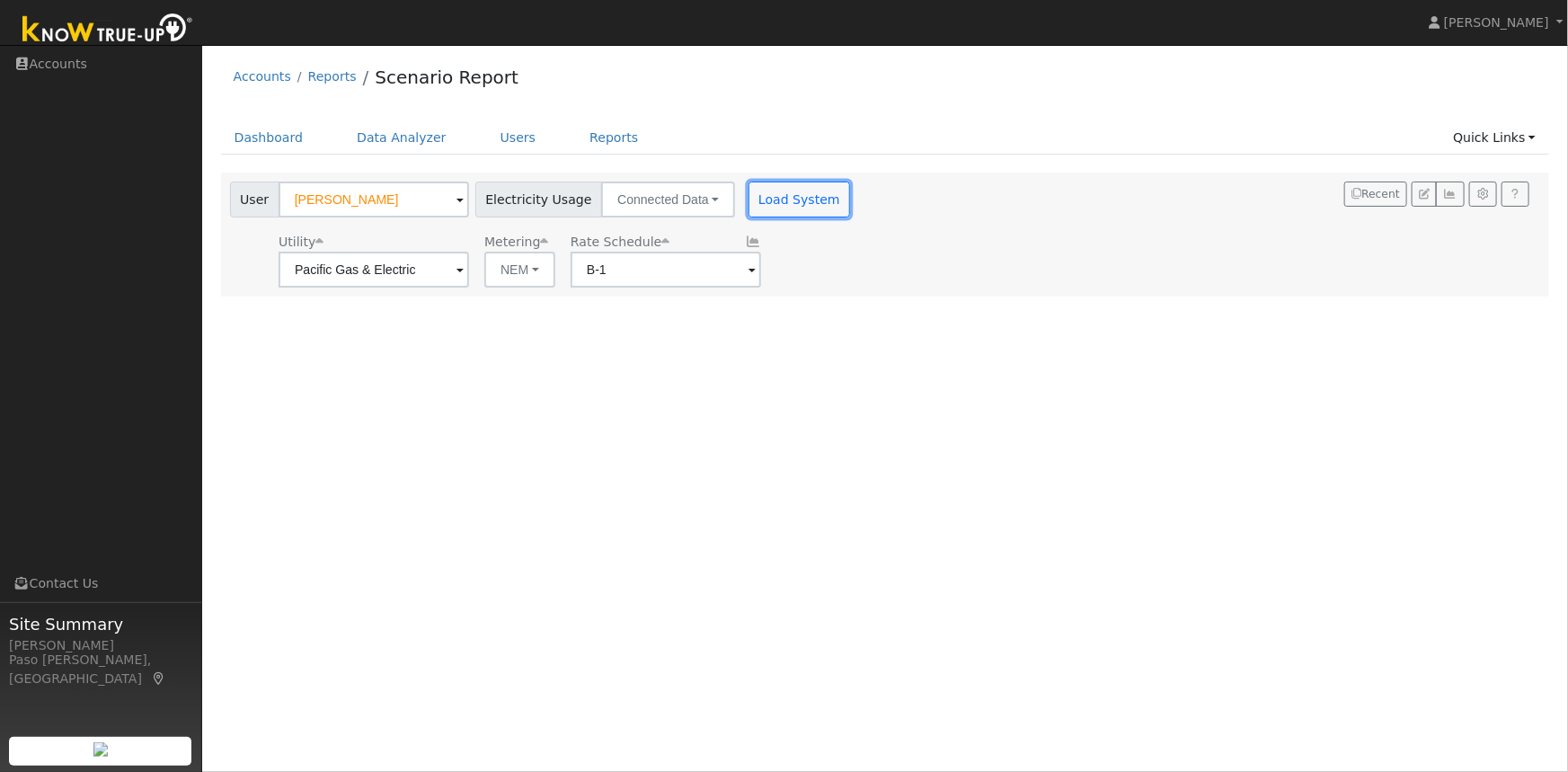
drag, startPoint x: 782, startPoint y: 195, endPoint x: 825, endPoint y: 180, distance: 45.5
click at [784, 194] on button "Load System" at bounding box center [800, 199] width 103 height 36
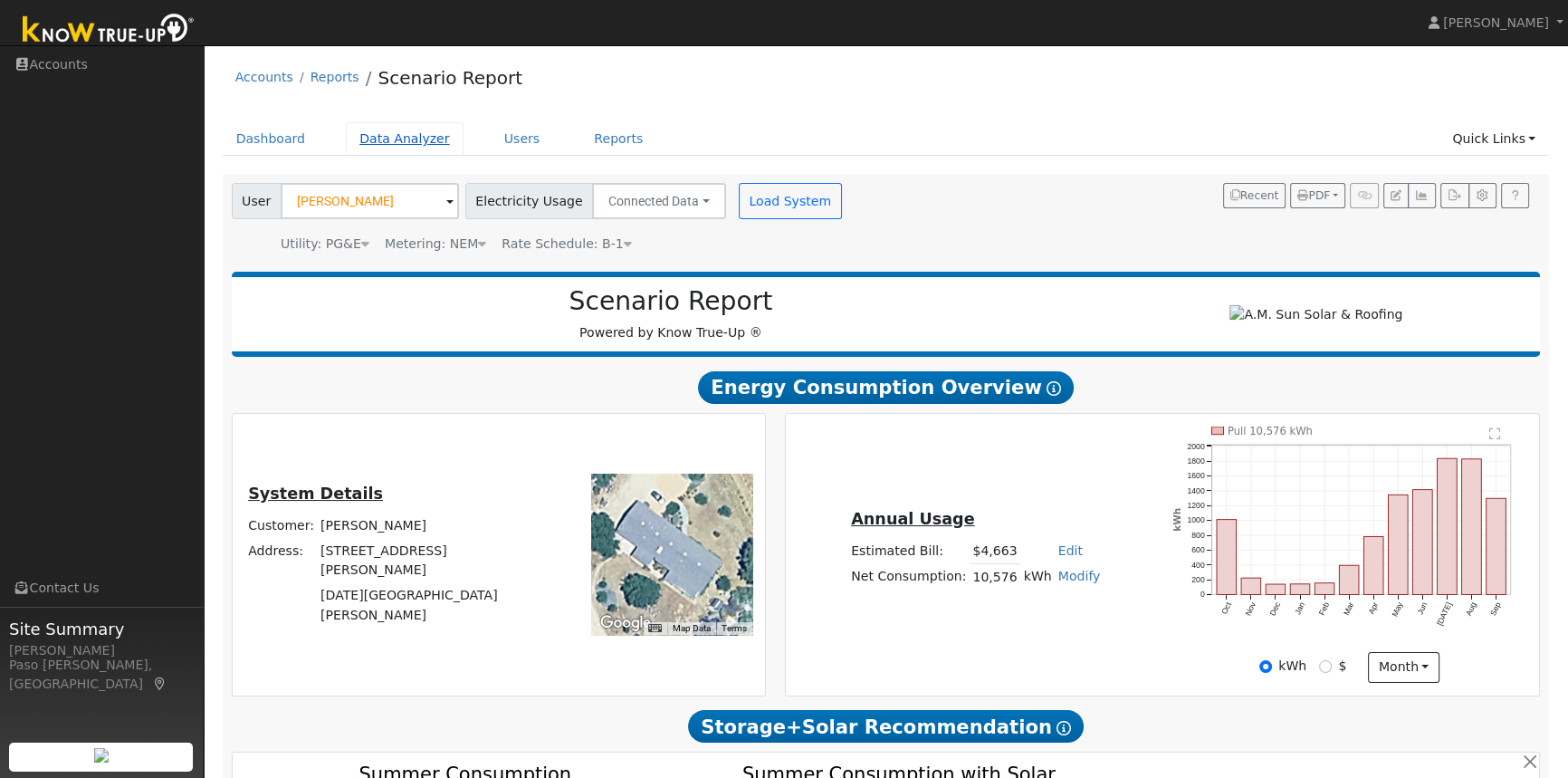
click at [385, 139] on link "Data Analyzer" at bounding box center [405, 139] width 118 height 33
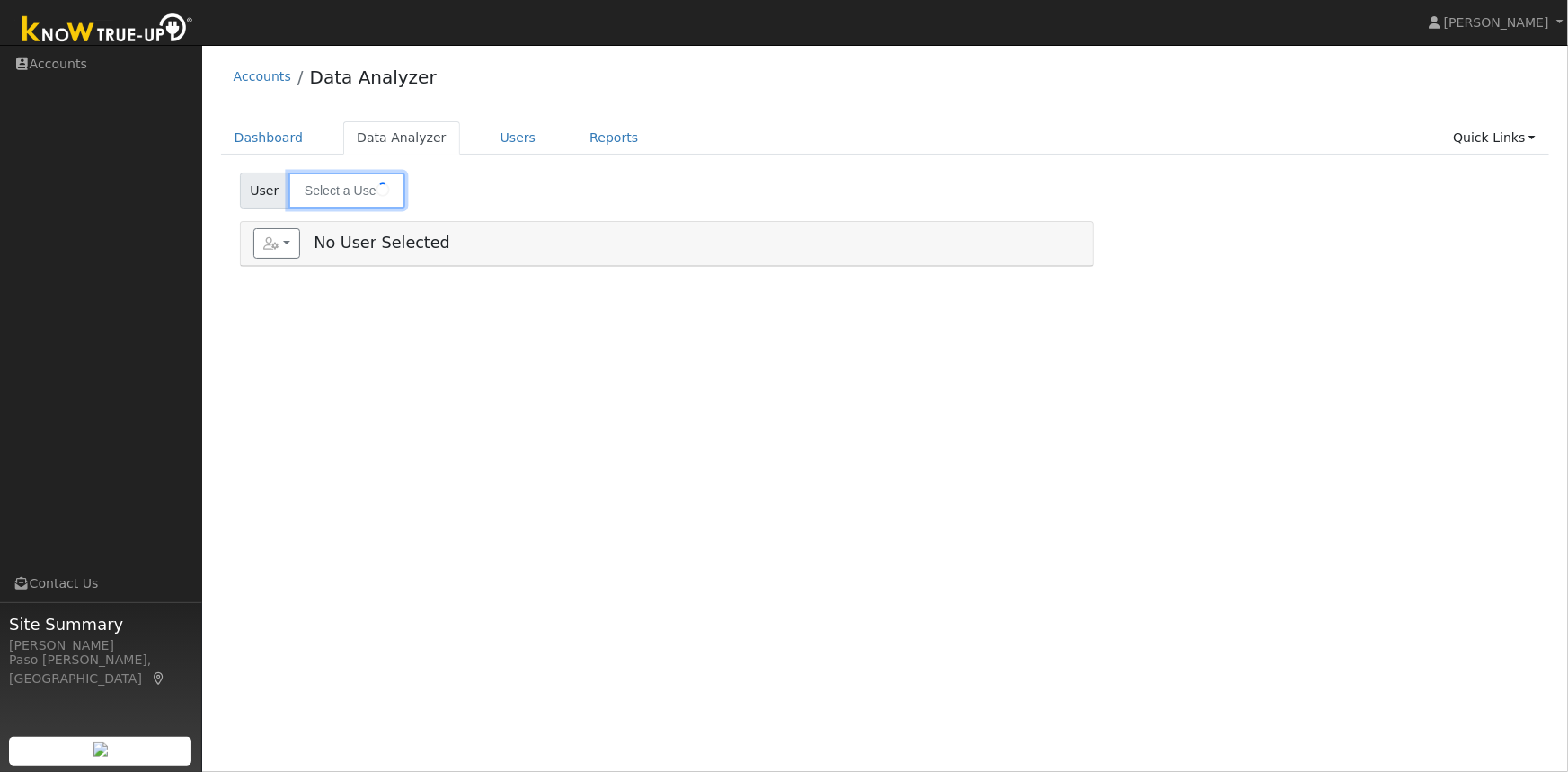
type input "[PERSON_NAME]"
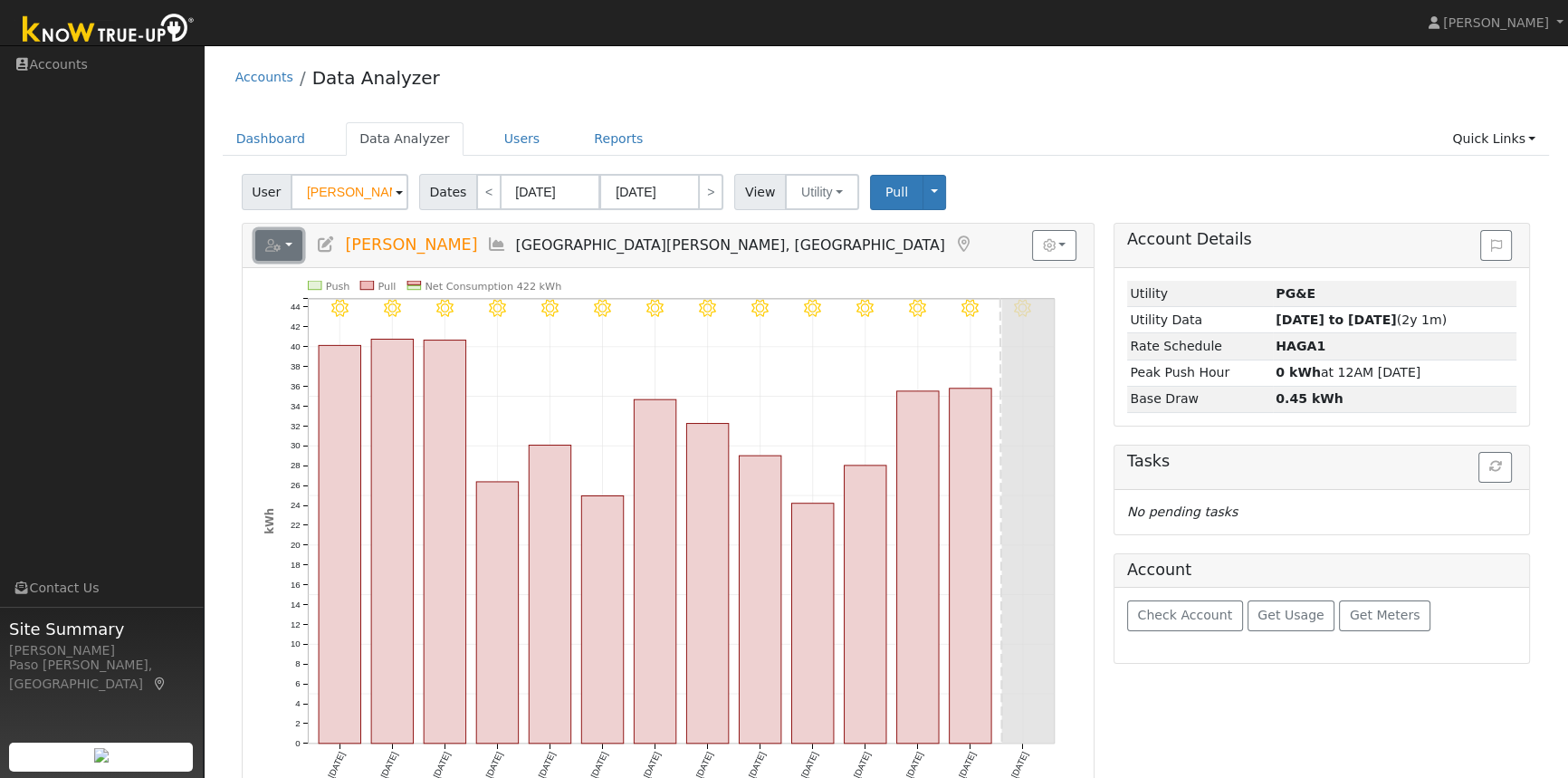
click at [282, 246] on button "button" at bounding box center [279, 245] width 48 height 30
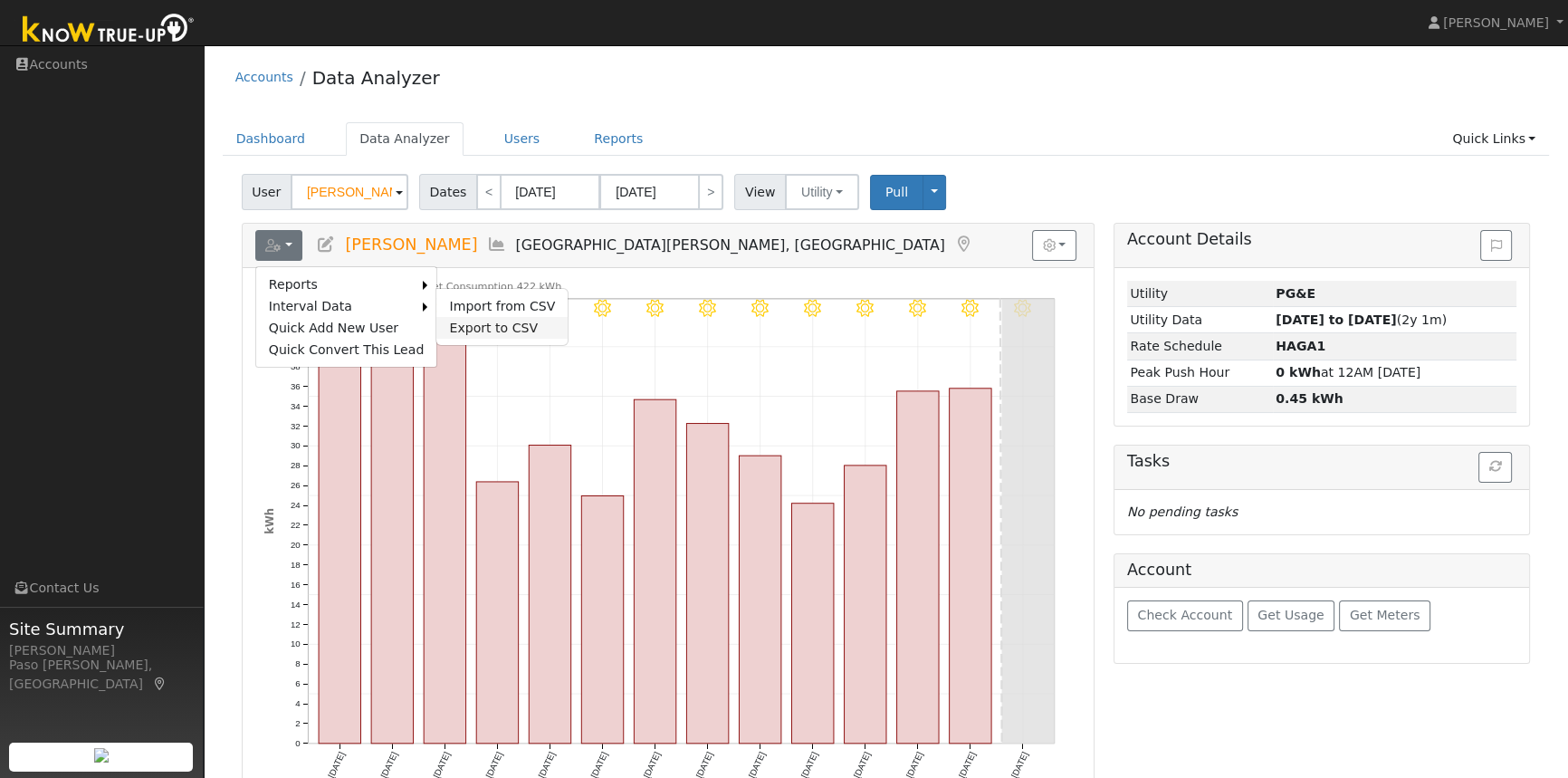
click at [493, 322] on link "Export to CSV" at bounding box center [502, 329] width 131 height 22
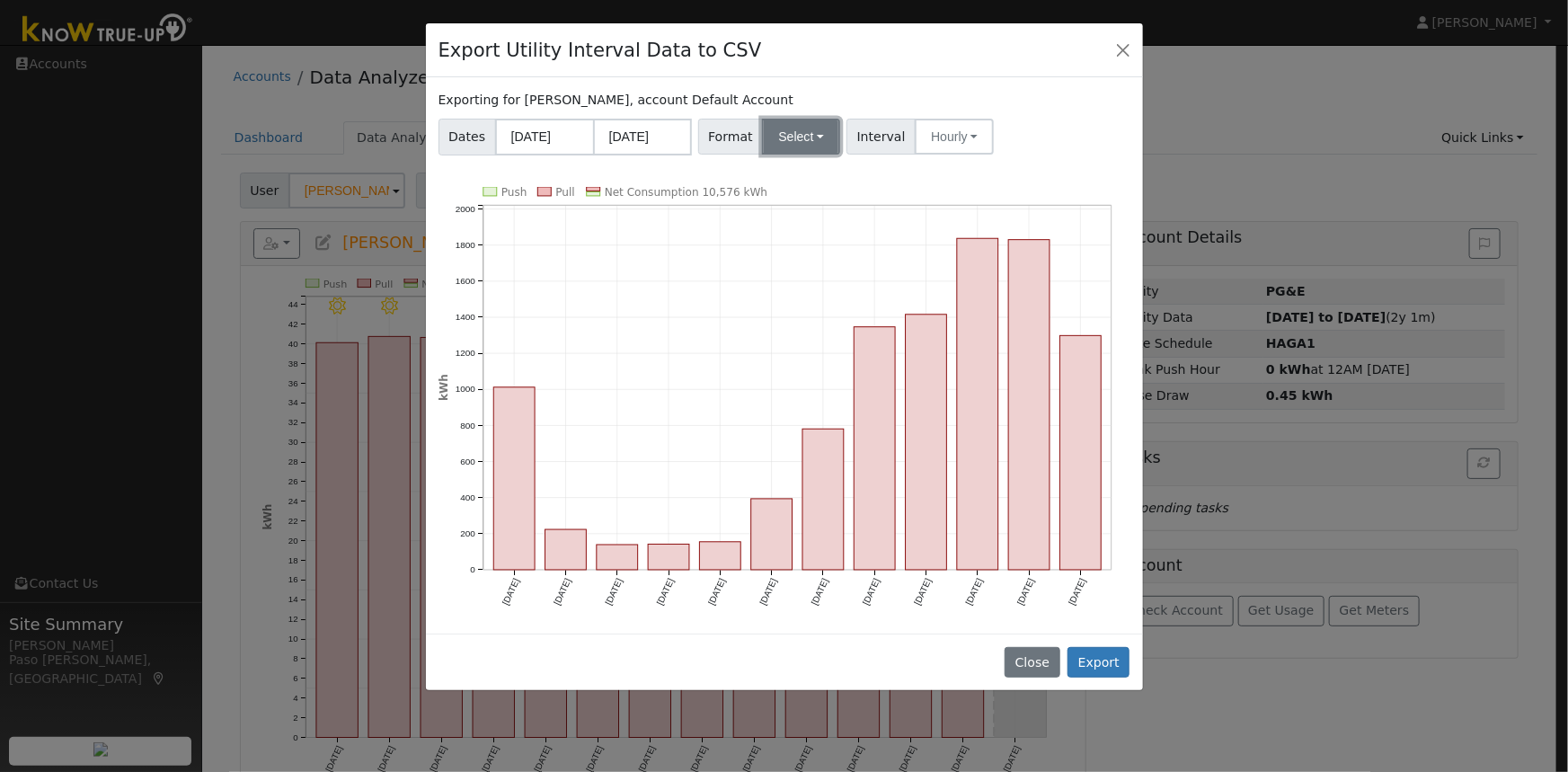
click at [791, 141] on button "Select" at bounding box center [800, 136] width 78 height 36
click at [793, 372] on link "Solargraf" at bounding box center [822, 366] width 128 height 25
click at [1091, 657] on button "Export" at bounding box center [1098, 662] width 62 height 30
